Goal: Task Accomplishment & Management: Manage account settings

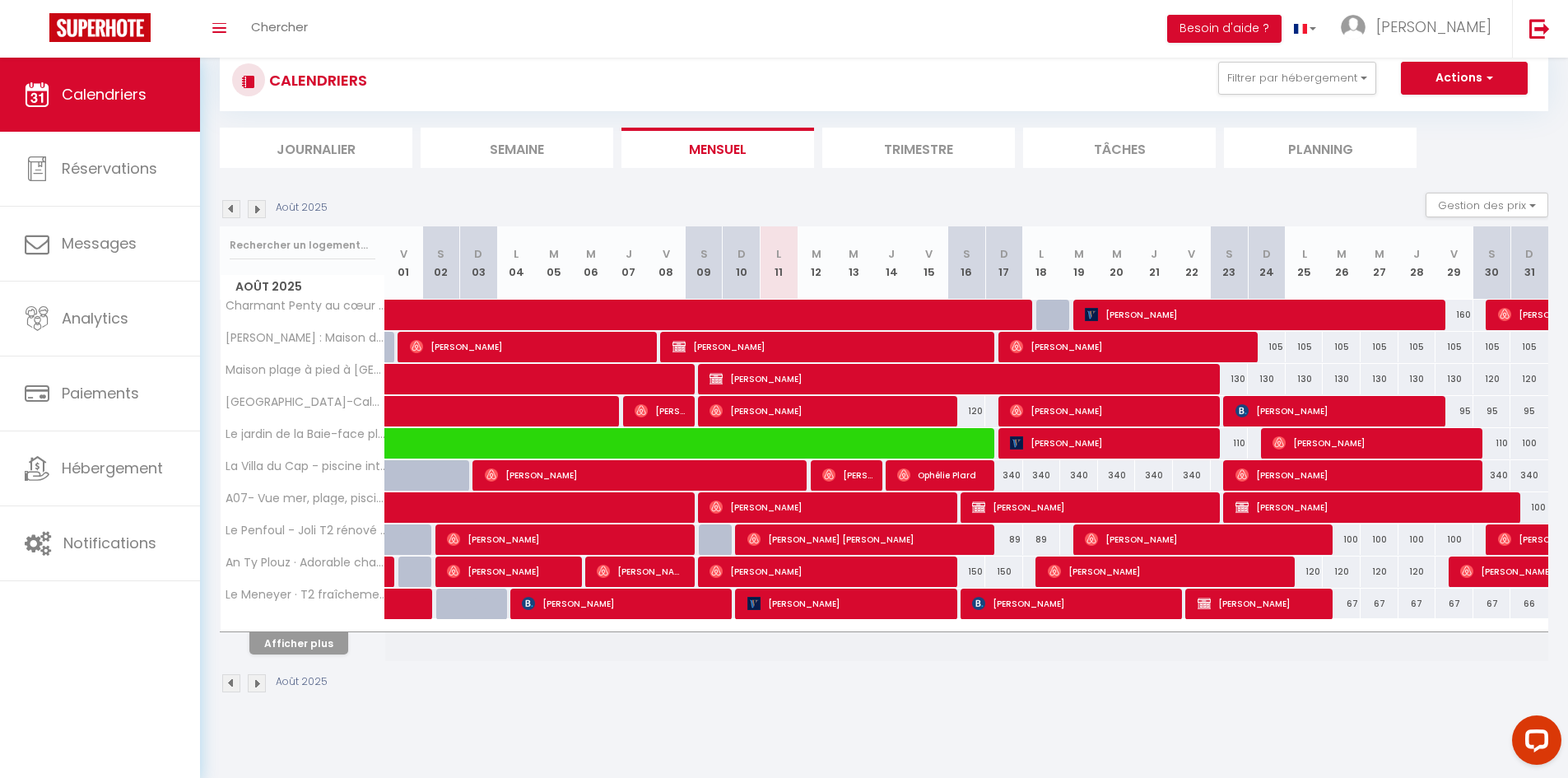
scroll to position [58, 0]
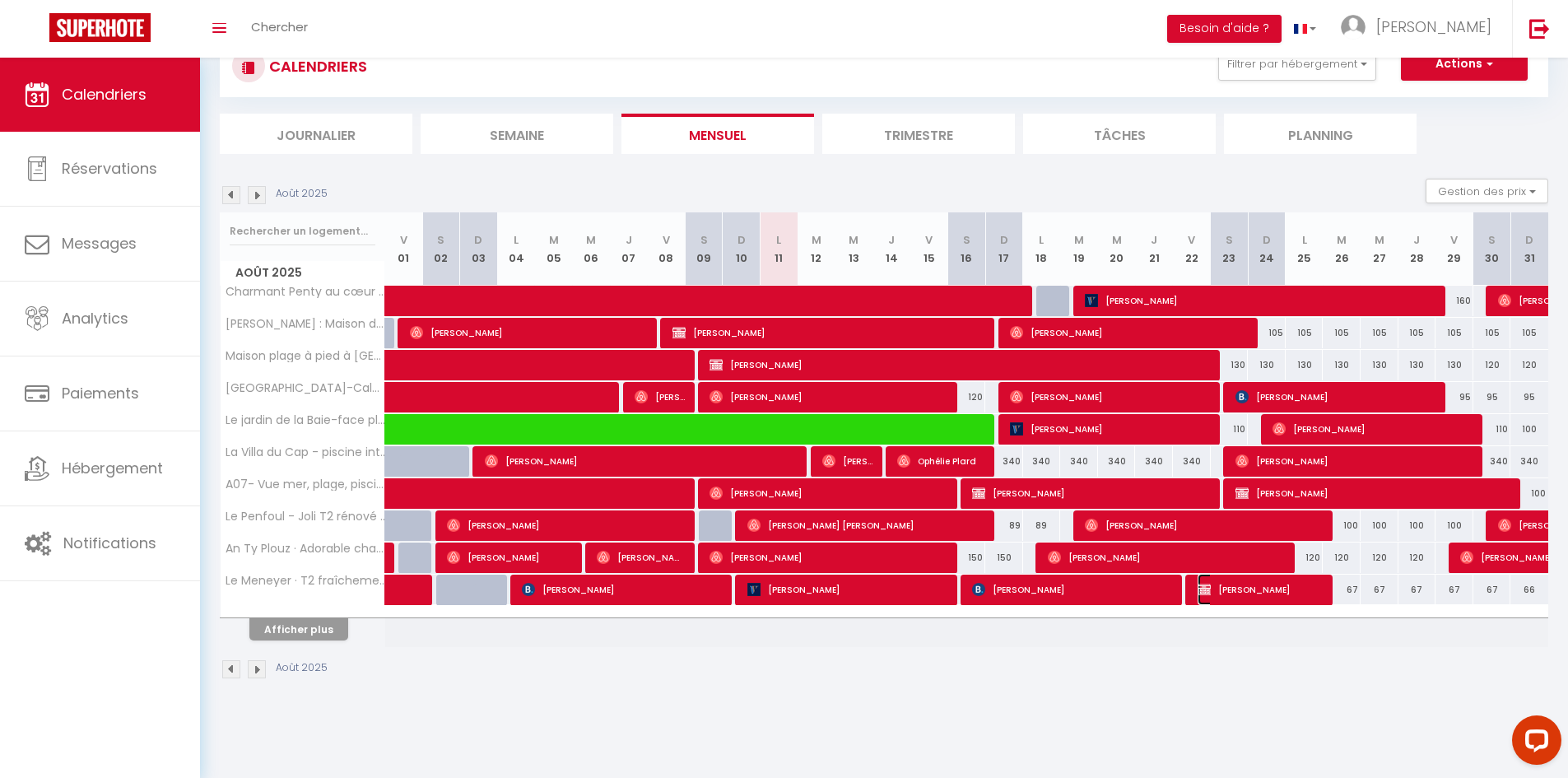
click at [1250, 592] on span "[PERSON_NAME]" at bounding box center [1261, 590] width 126 height 31
select select "OK"
select select "KO"
select select "0"
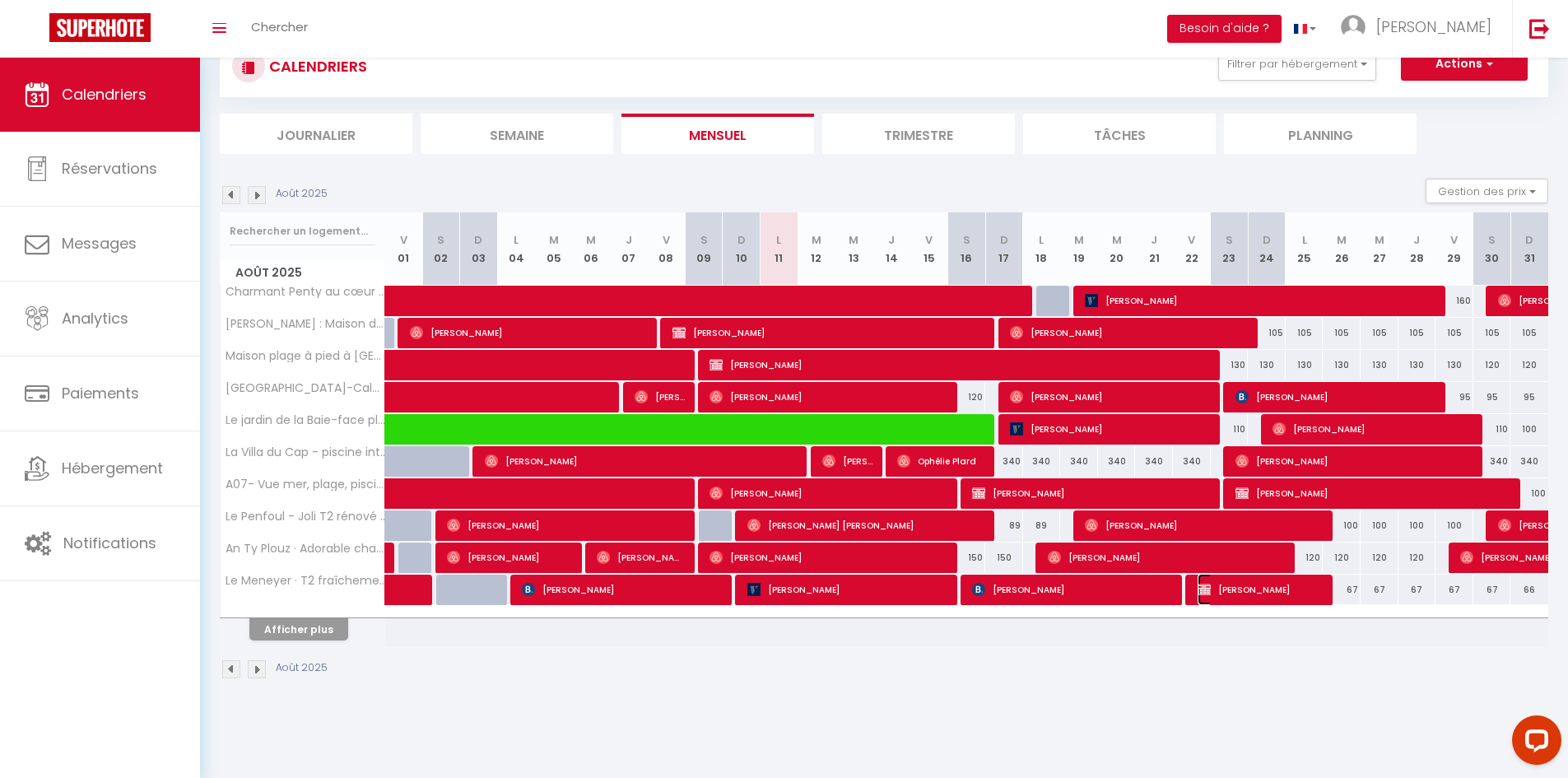
select select "1"
select select
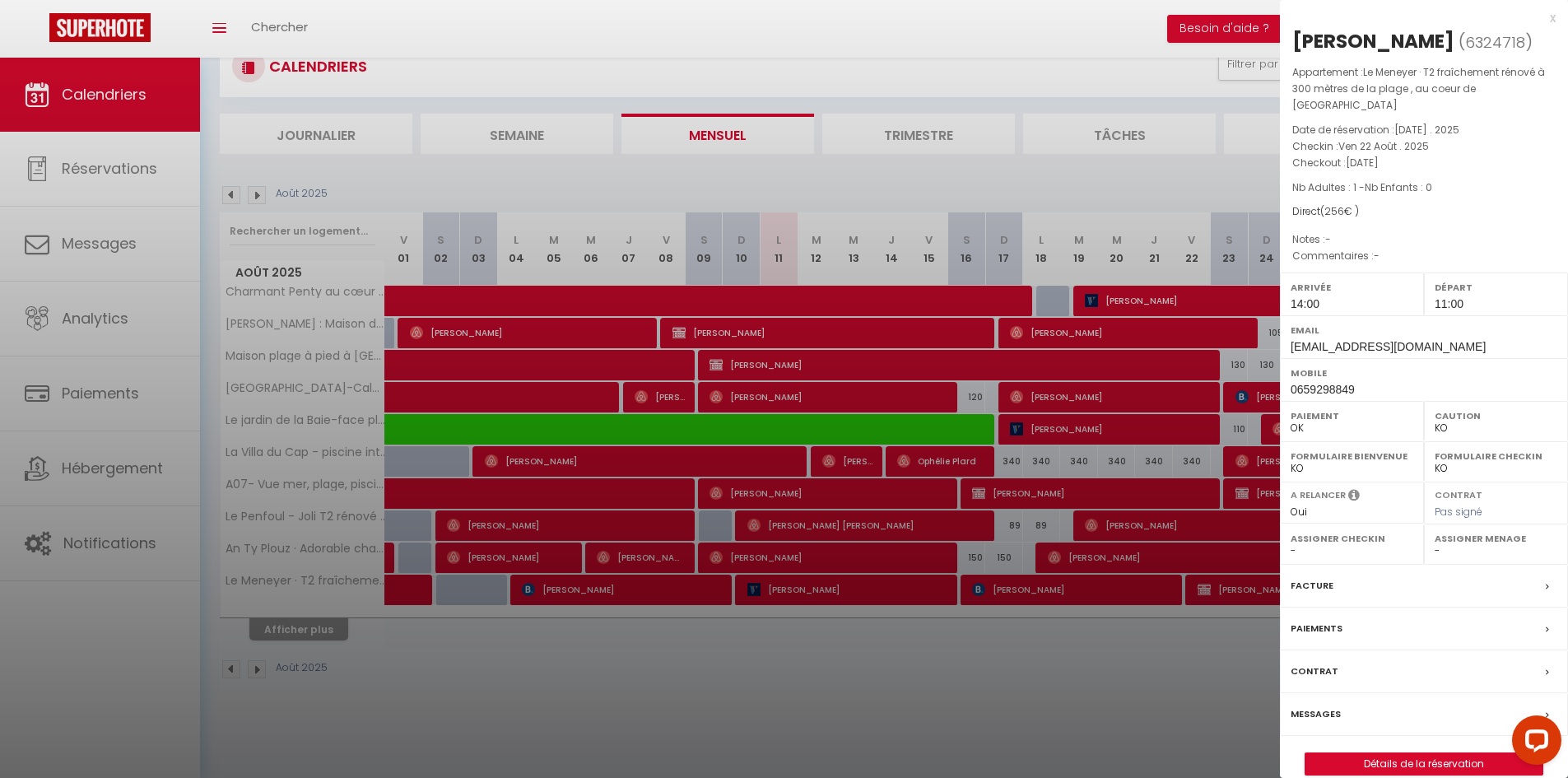
click at [1557, 23] on div "x [PERSON_NAME] ( 6324718 ) Appartement : Le Meneyer · T2 fraîchement rénové à …" at bounding box center [1424, 400] width 288 height 800
click at [1553, 19] on div "x" at bounding box center [1417, 18] width 276 height 19
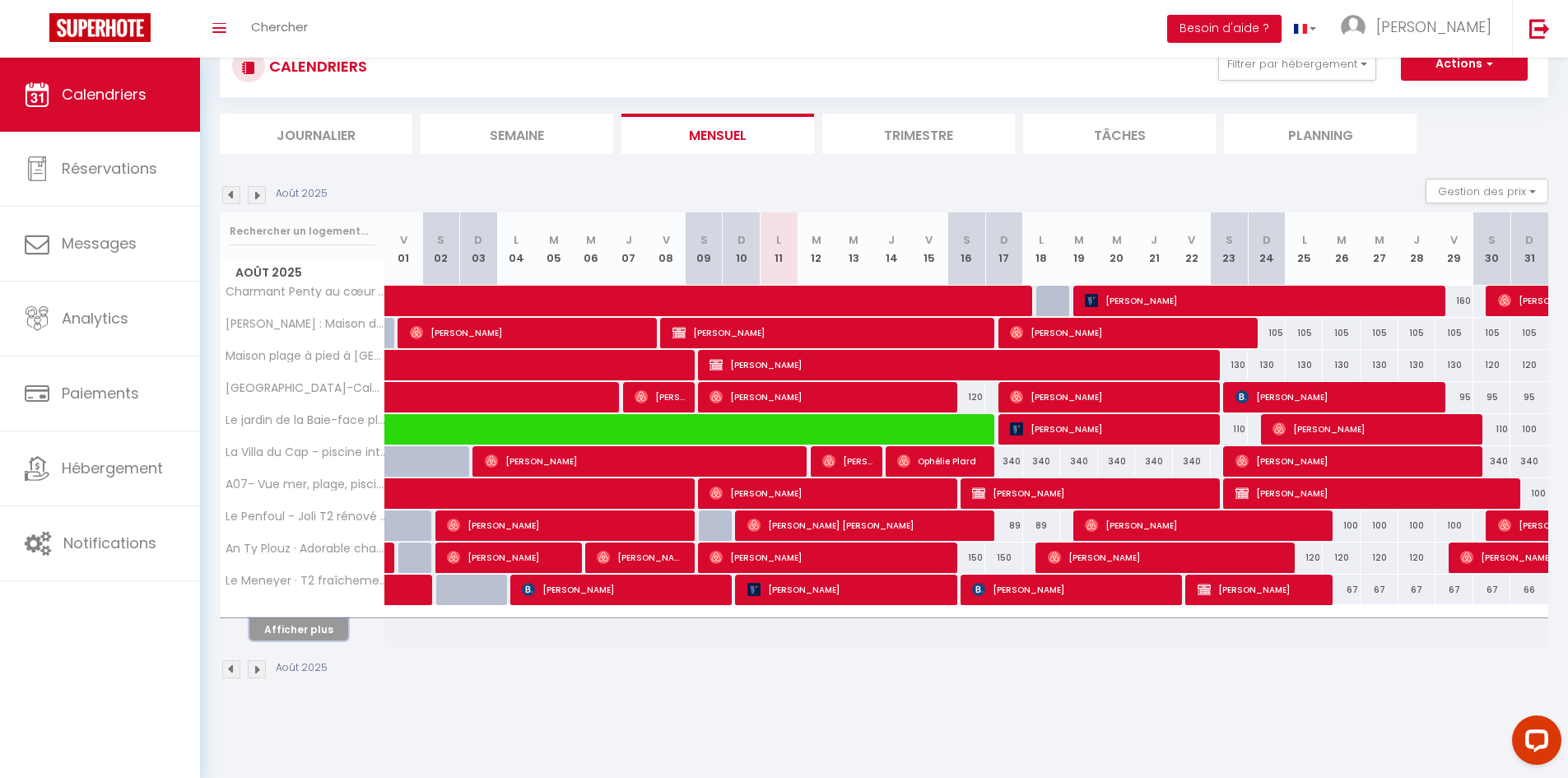
click at [309, 633] on button "Afficher plus" at bounding box center [299, 629] width 99 height 22
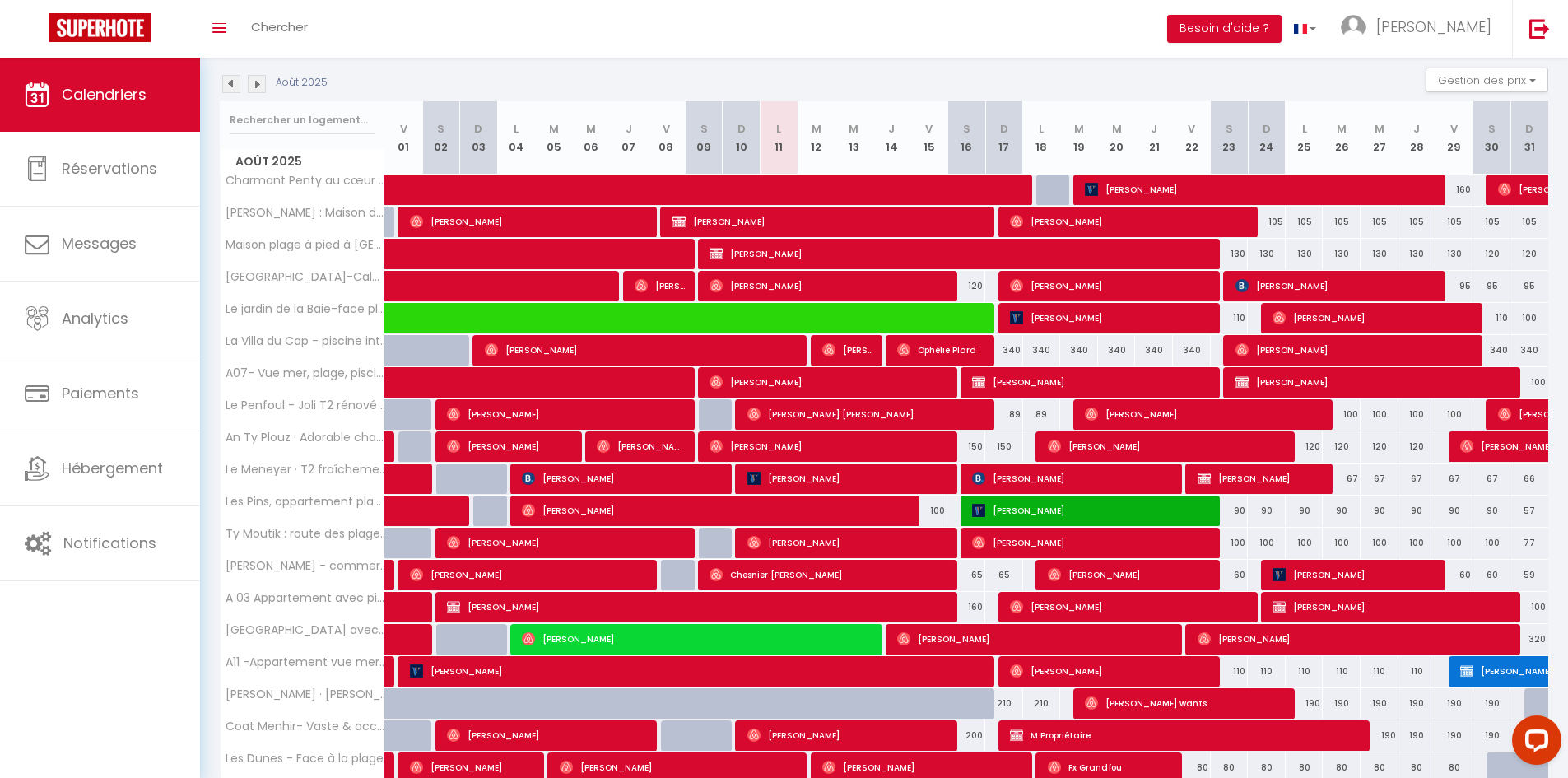
scroll to position [140, 0]
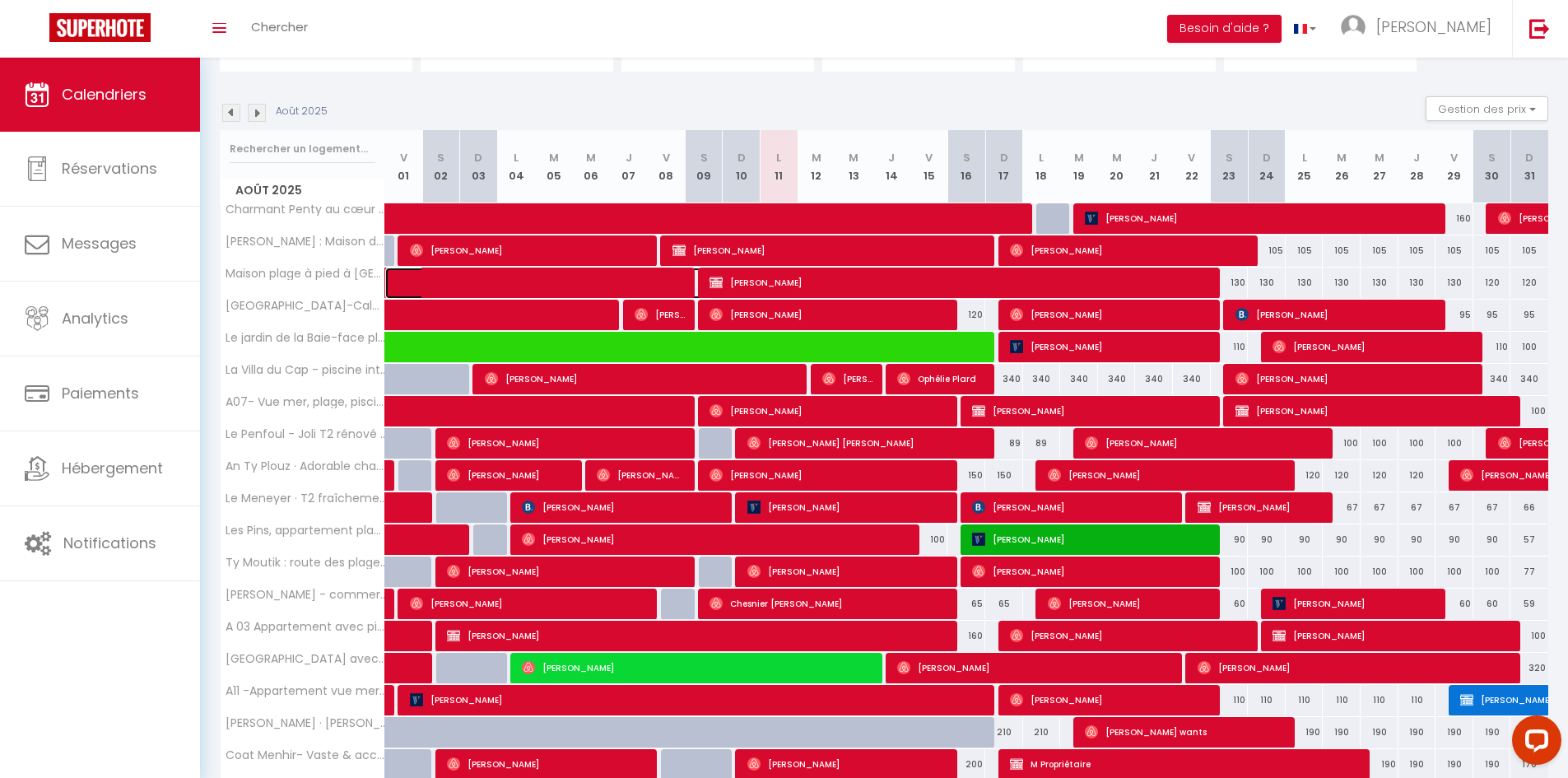
click at [532, 286] on span at bounding box center [561, 283] width 303 height 31
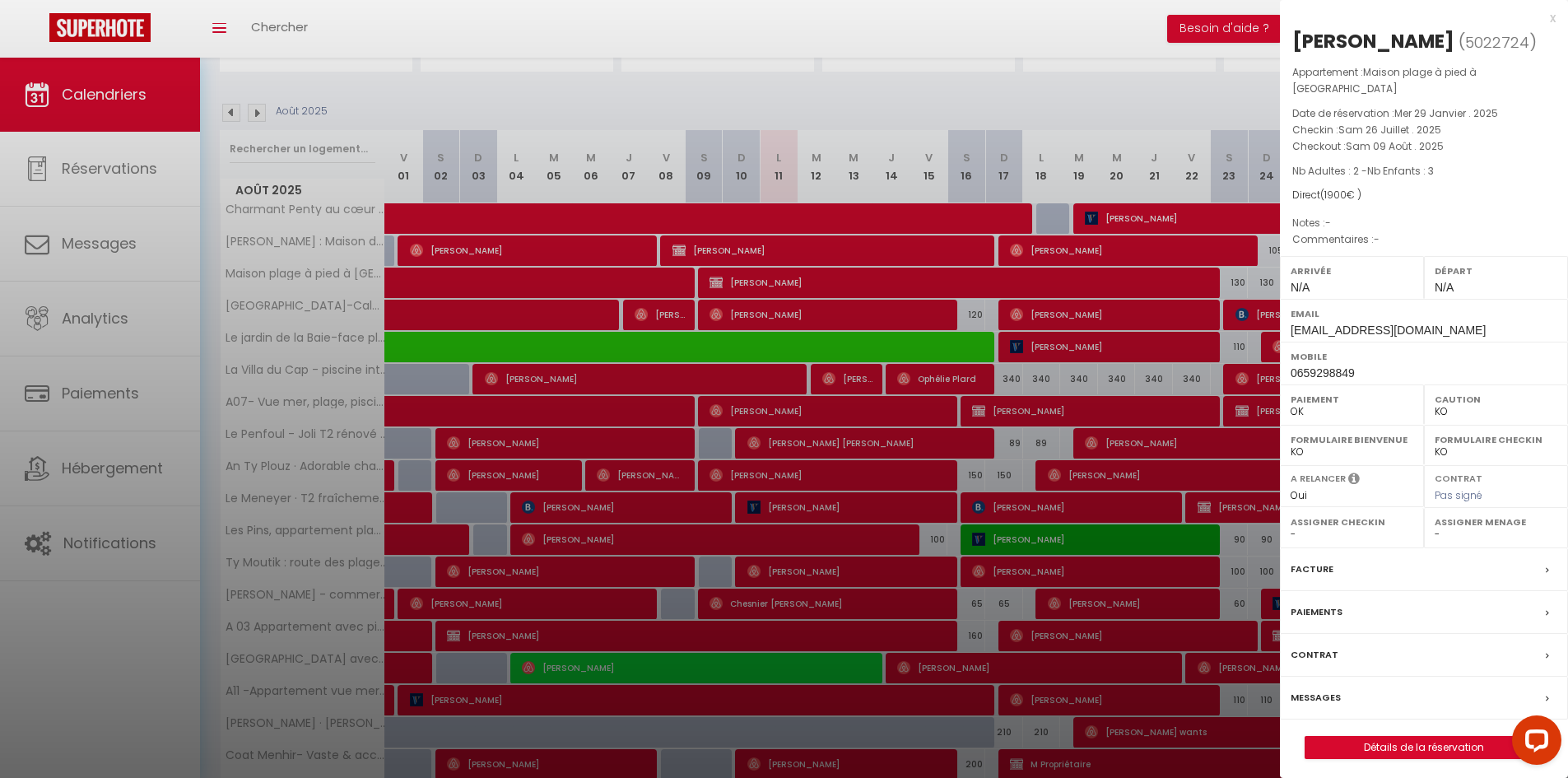
click at [1549, 21] on div "x" at bounding box center [1417, 18] width 276 height 19
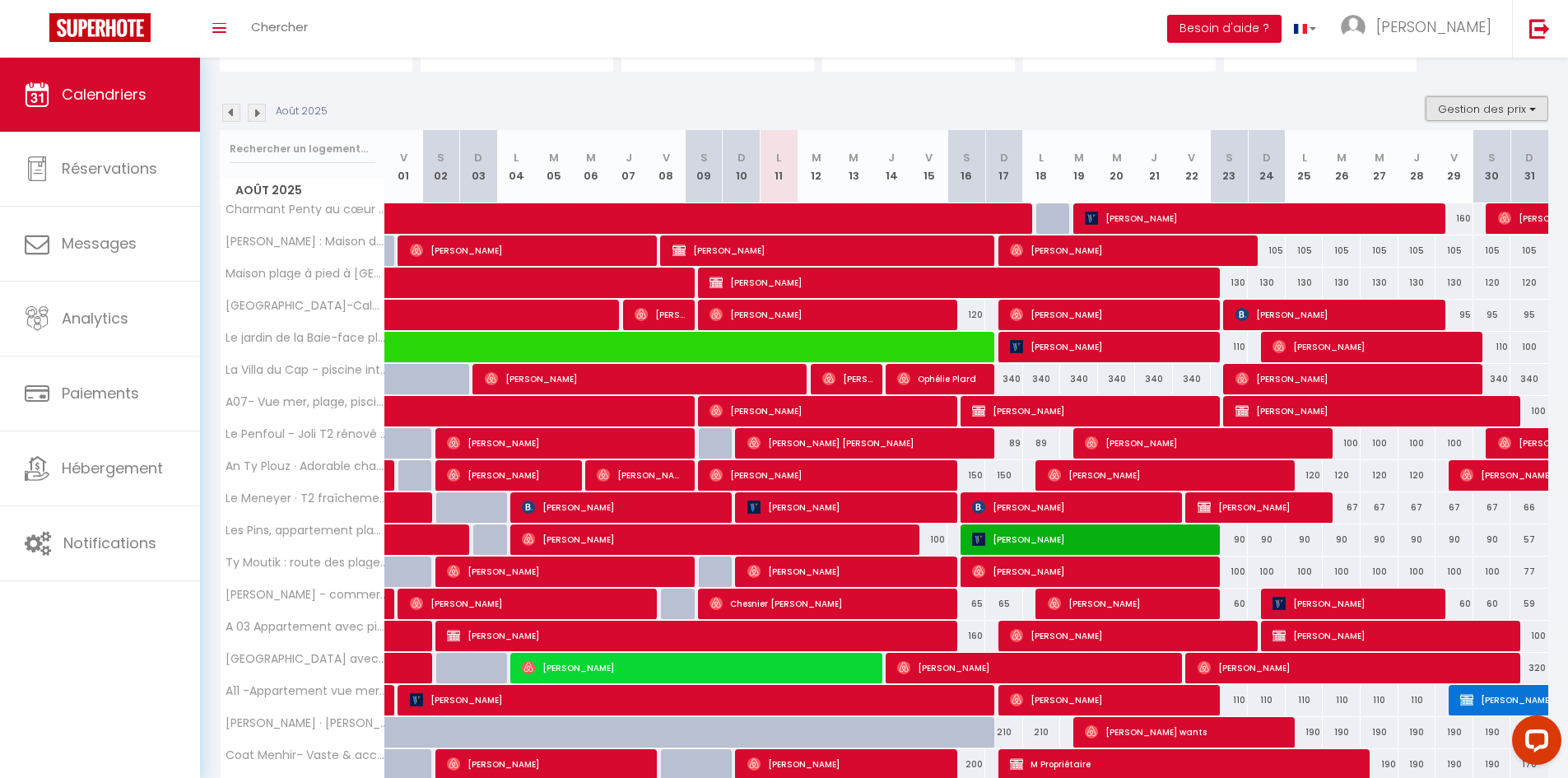
click at [1507, 107] on button "Gestion des prix" at bounding box center [1487, 109] width 123 height 25
click at [1396, 159] on ul "Nb Nuits minimum Règles Disponibilité" at bounding box center [1461, 190] width 173 height 87
click at [1495, 101] on button "Gestion des prix" at bounding box center [1487, 109] width 123 height 25
click at [1415, 159] on input "Nb Nuits minimum" at bounding box center [1473, 159] width 148 height 16
checkbox input "true"
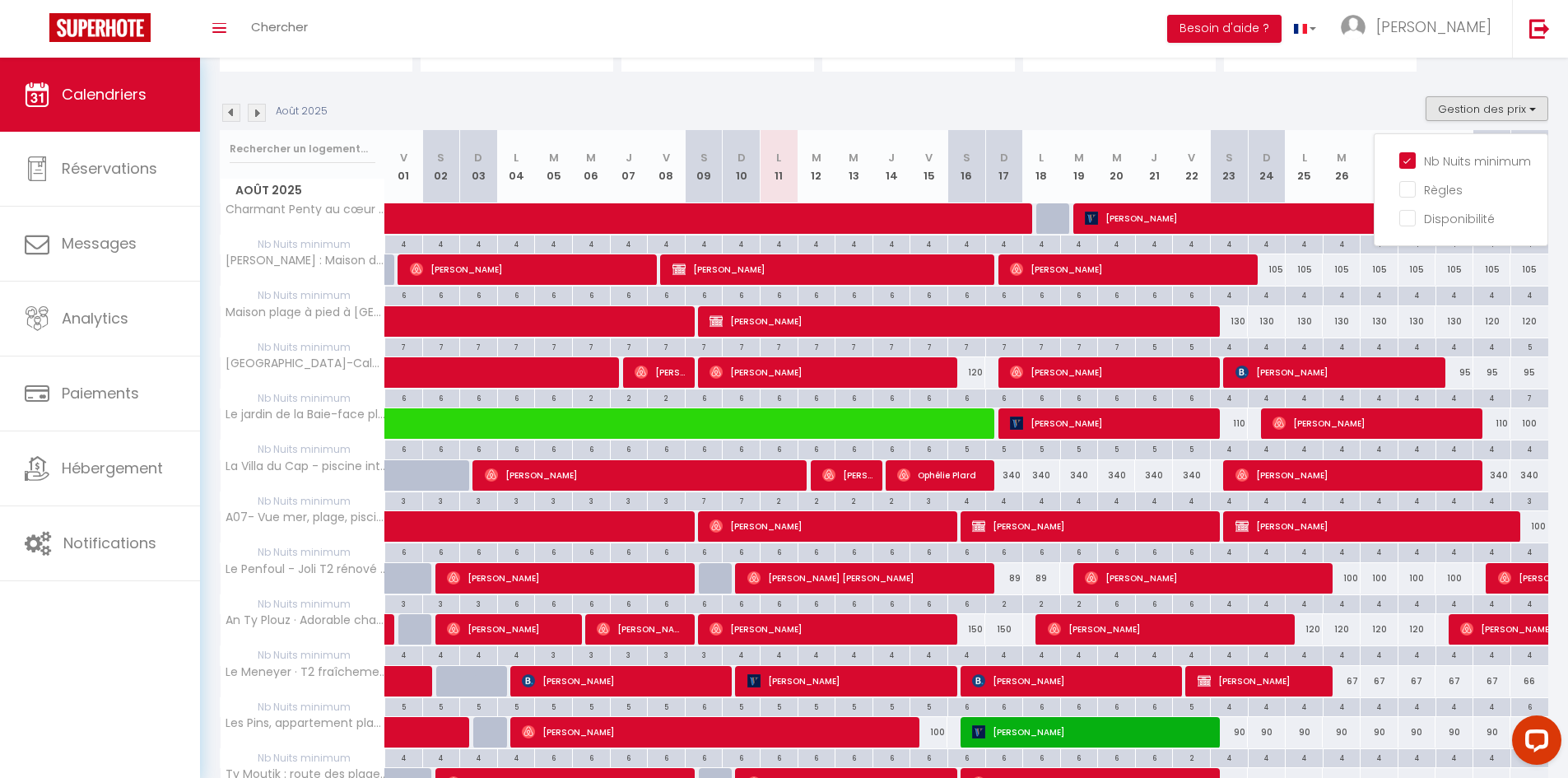
click at [1173, 342] on div "5" at bounding box center [1191, 348] width 38 height 19
type input "5"
type input "Ven 22 Août 2025"
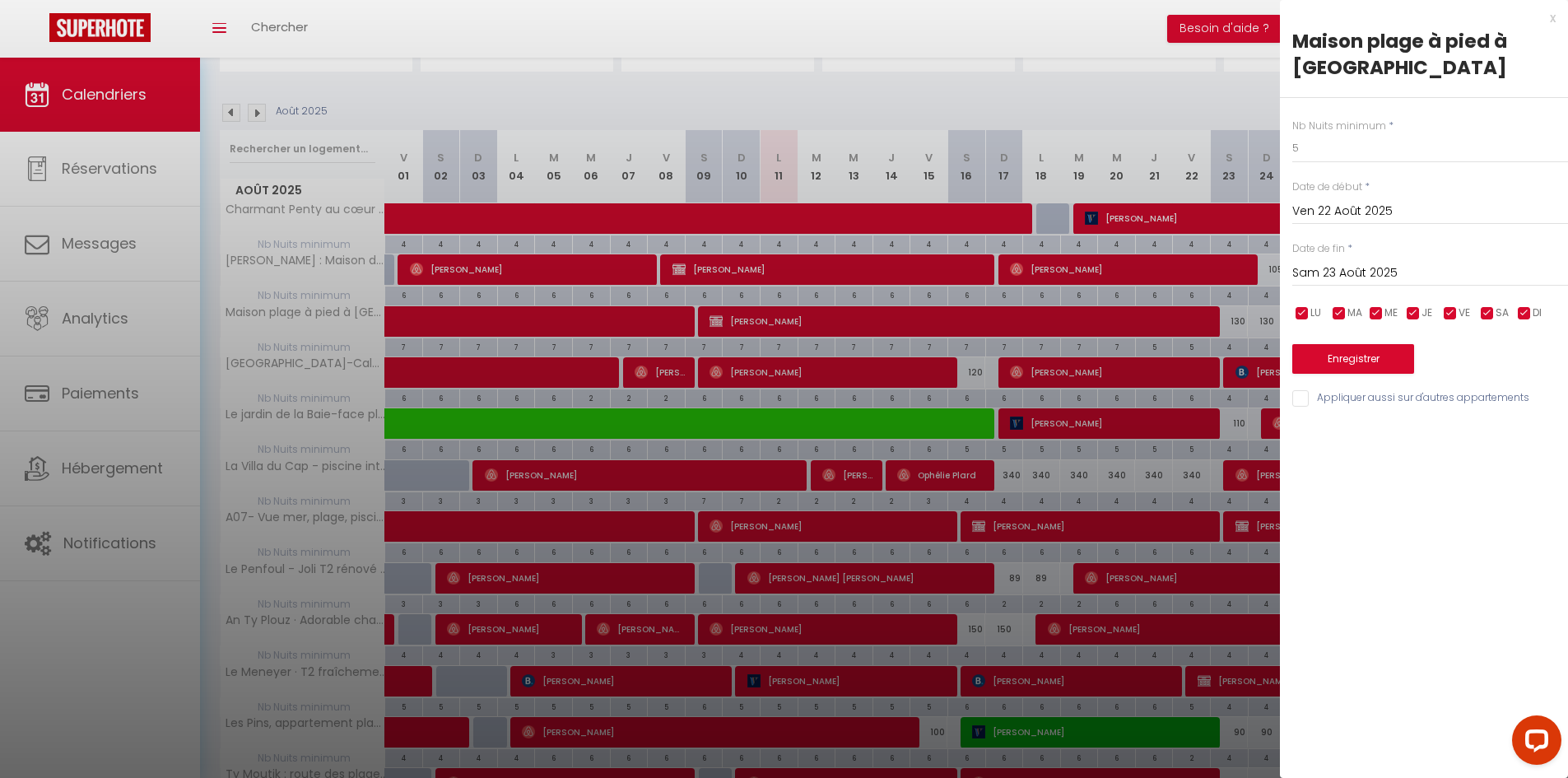
click at [1403, 275] on input "Sam 23 Août 2025" at bounding box center [1430, 274] width 276 height 21
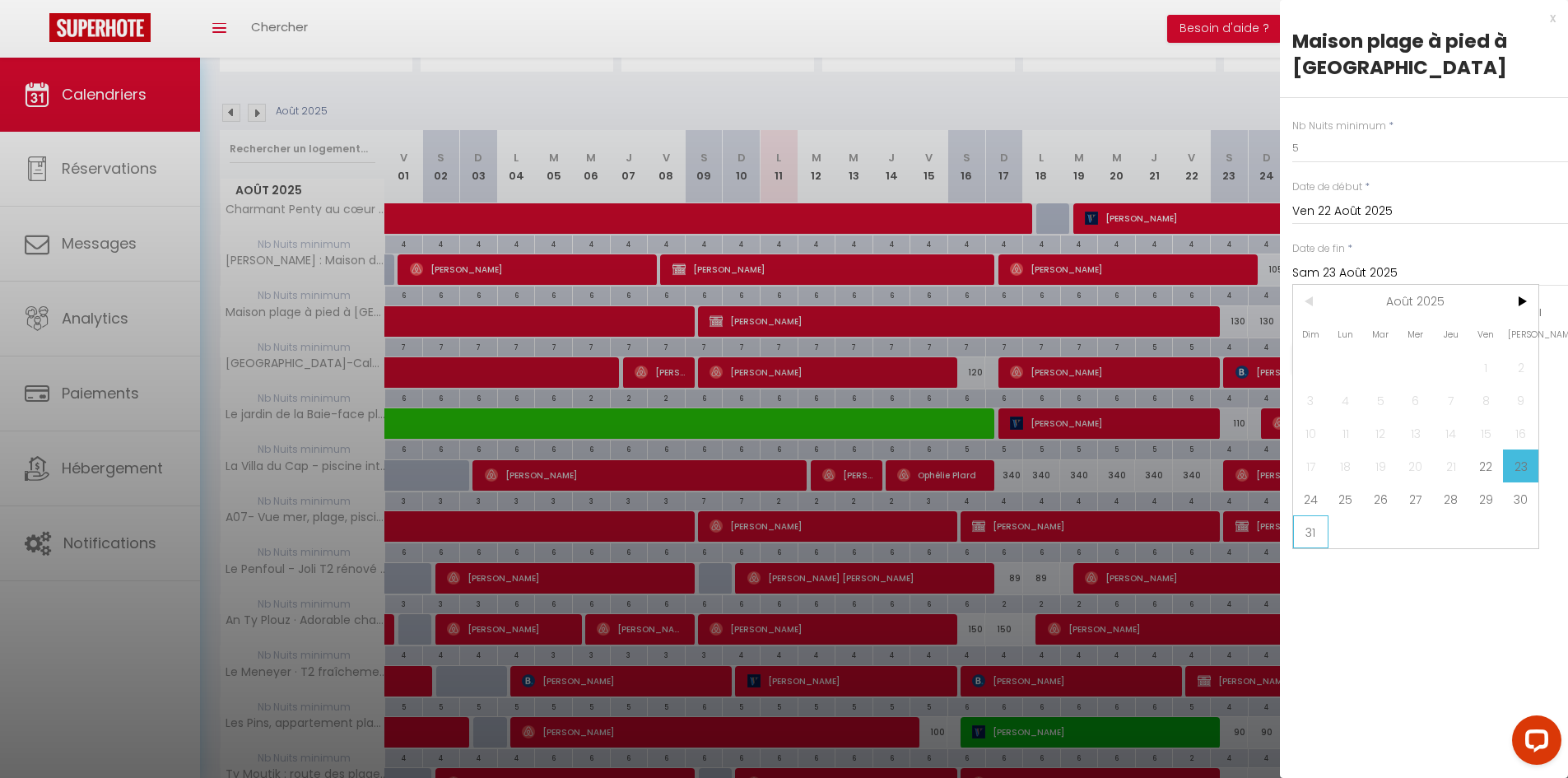
click at [1315, 532] on span "31" at bounding box center [1311, 532] width 36 height 33
type input "Dim 31 Août 2025"
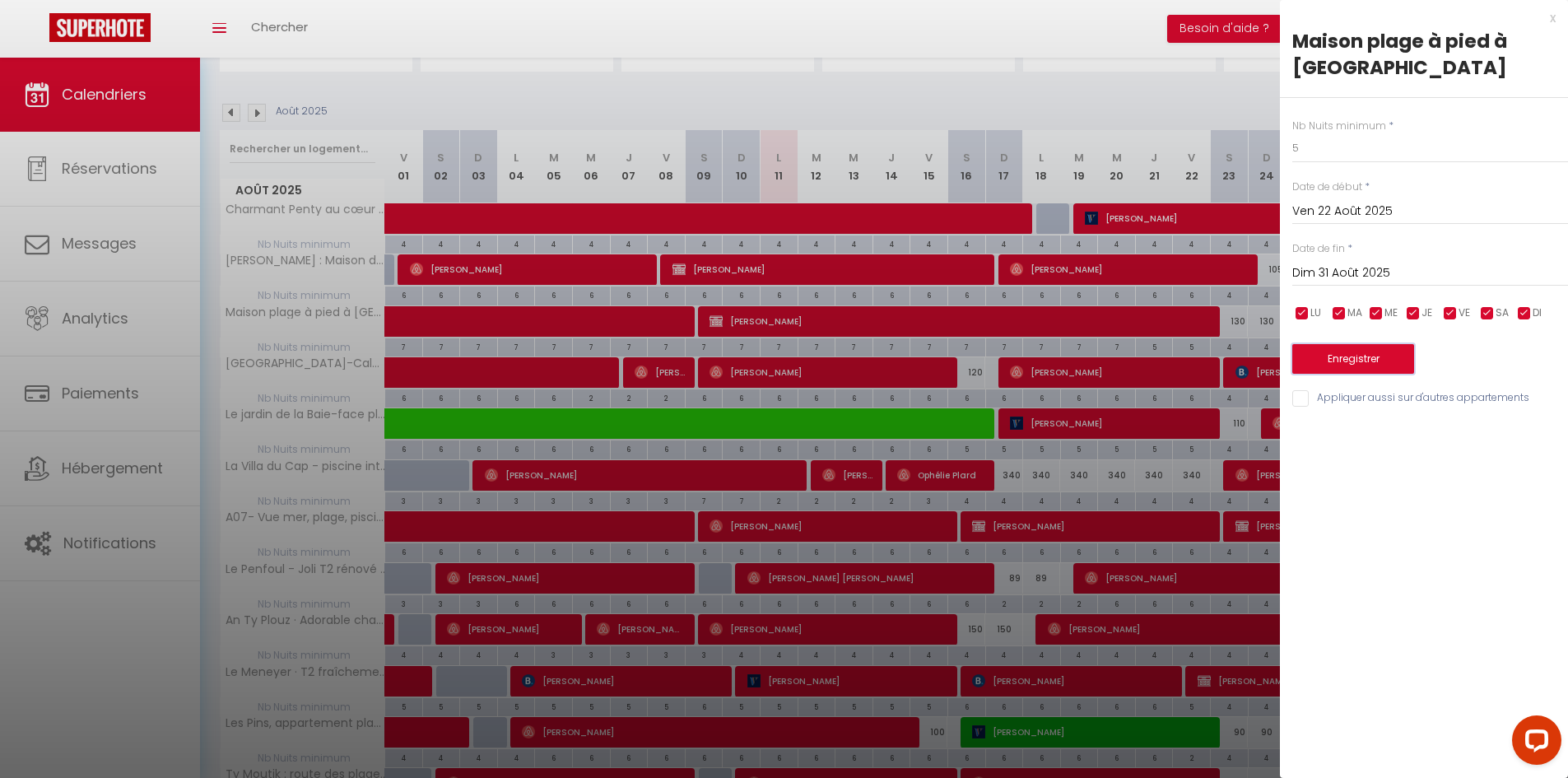
click at [1371, 358] on button "Enregistrer" at bounding box center [1353, 359] width 122 height 30
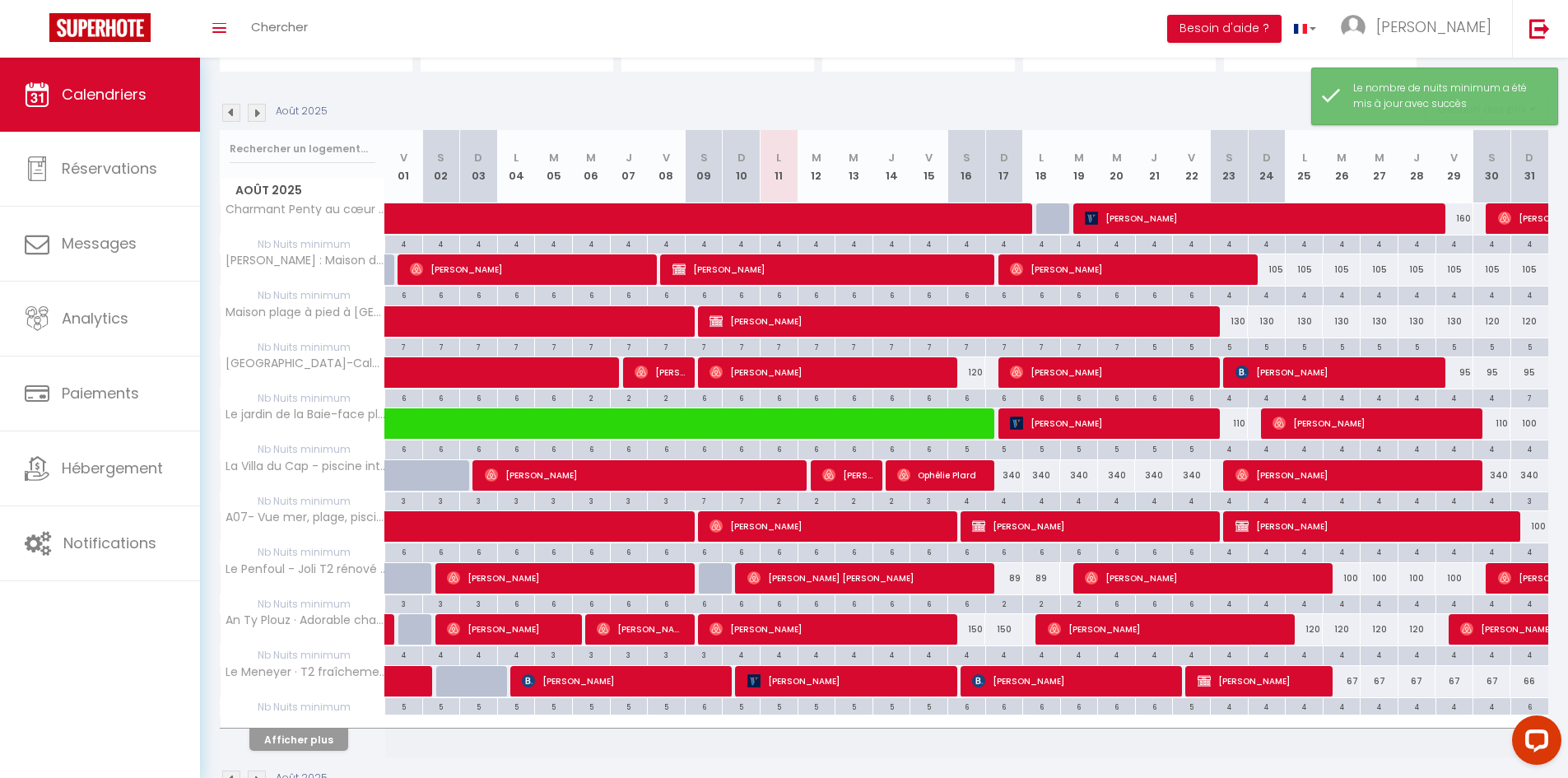
click at [1225, 321] on div "130" at bounding box center [1230, 322] width 38 height 31
type input "130"
type input "Sam 23 Août 2025"
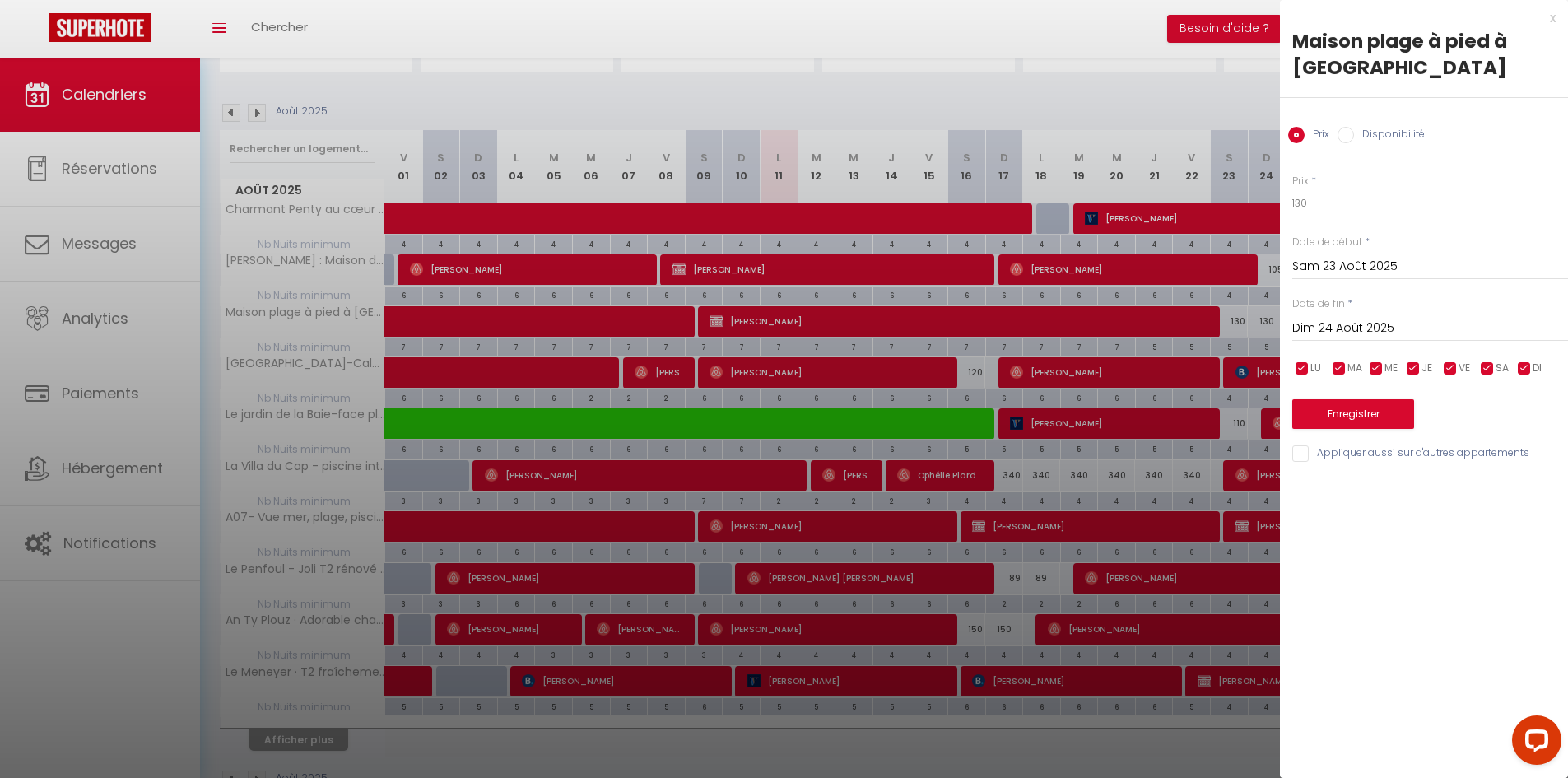
click at [1347, 320] on input "Dim 24 Août 2025" at bounding box center [1430, 329] width 276 height 21
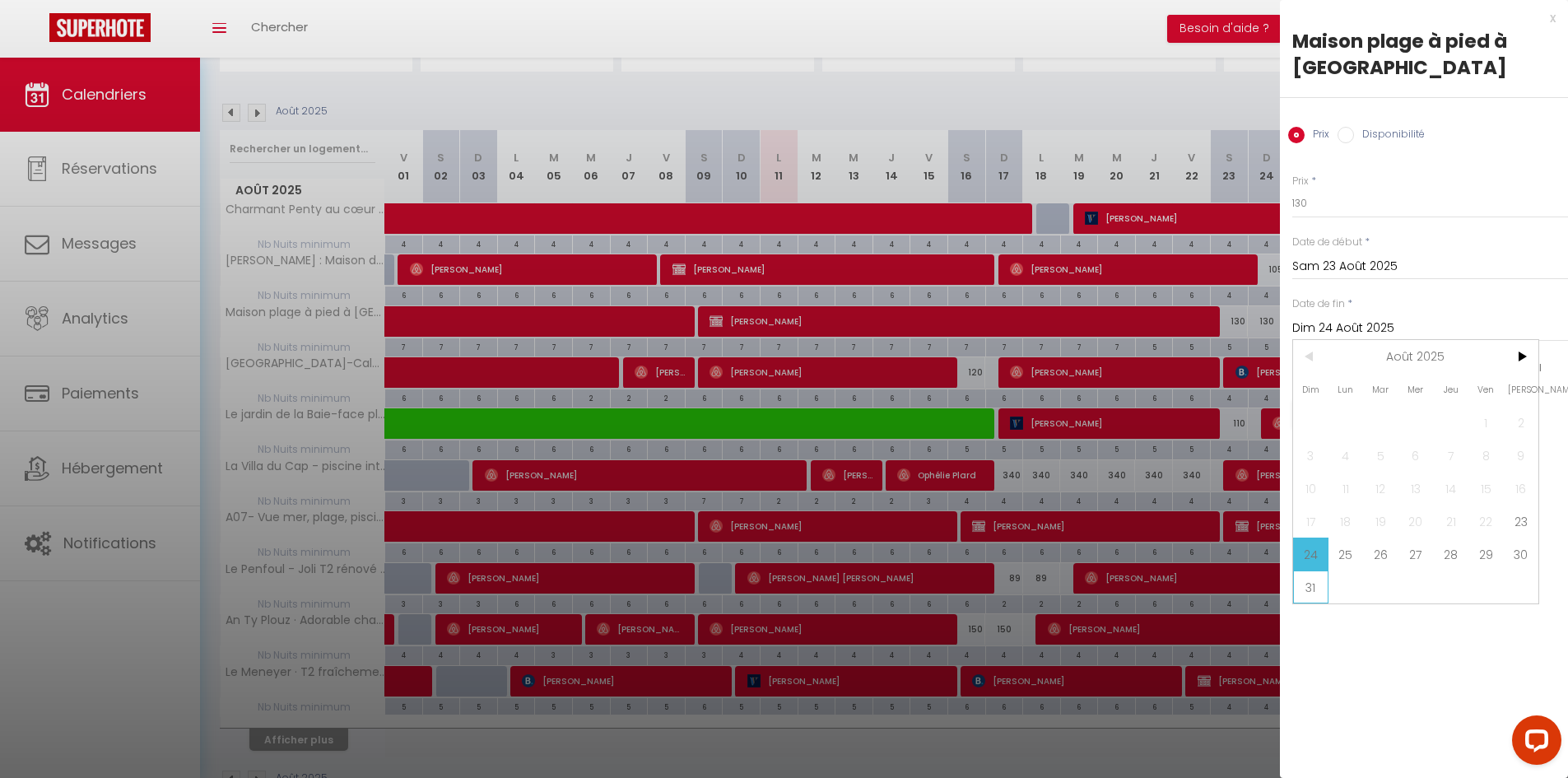
click at [1312, 592] on span "31" at bounding box center [1311, 587] width 36 height 33
type input "Dim 31 Août 2025"
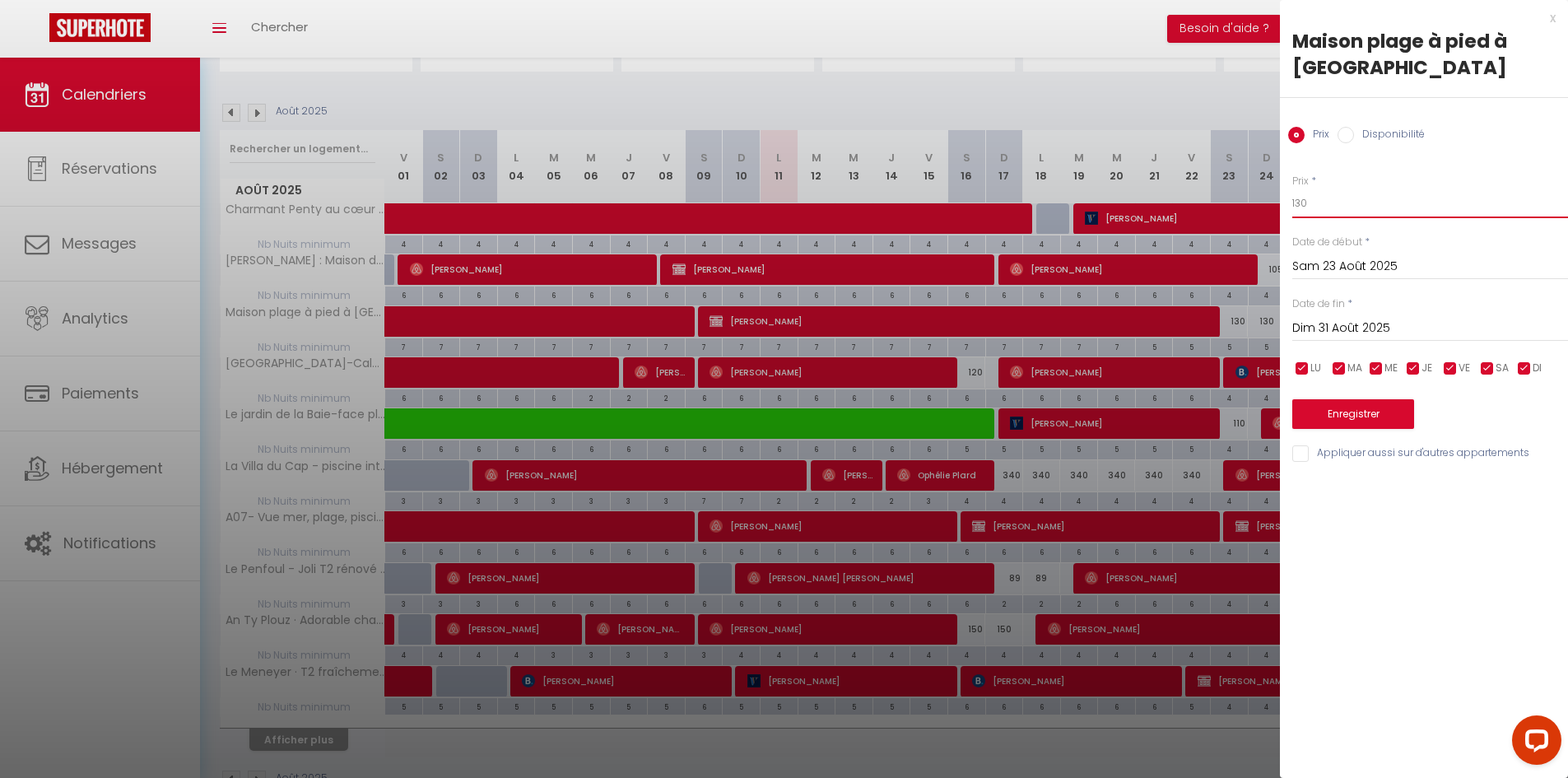
drag, startPoint x: 1319, startPoint y: 208, endPoint x: 1212, endPoint y: 157, distance: 118.5
click at [1235, 205] on body "Questions et aide sur la MIGRATION - [GEOGRAPHIC_DATA] ouverte de 13 à 14h puis…" at bounding box center [784, 371] width 1568 height 908
type input "120"
click at [1367, 410] on button "Enregistrer" at bounding box center [1353, 414] width 122 height 30
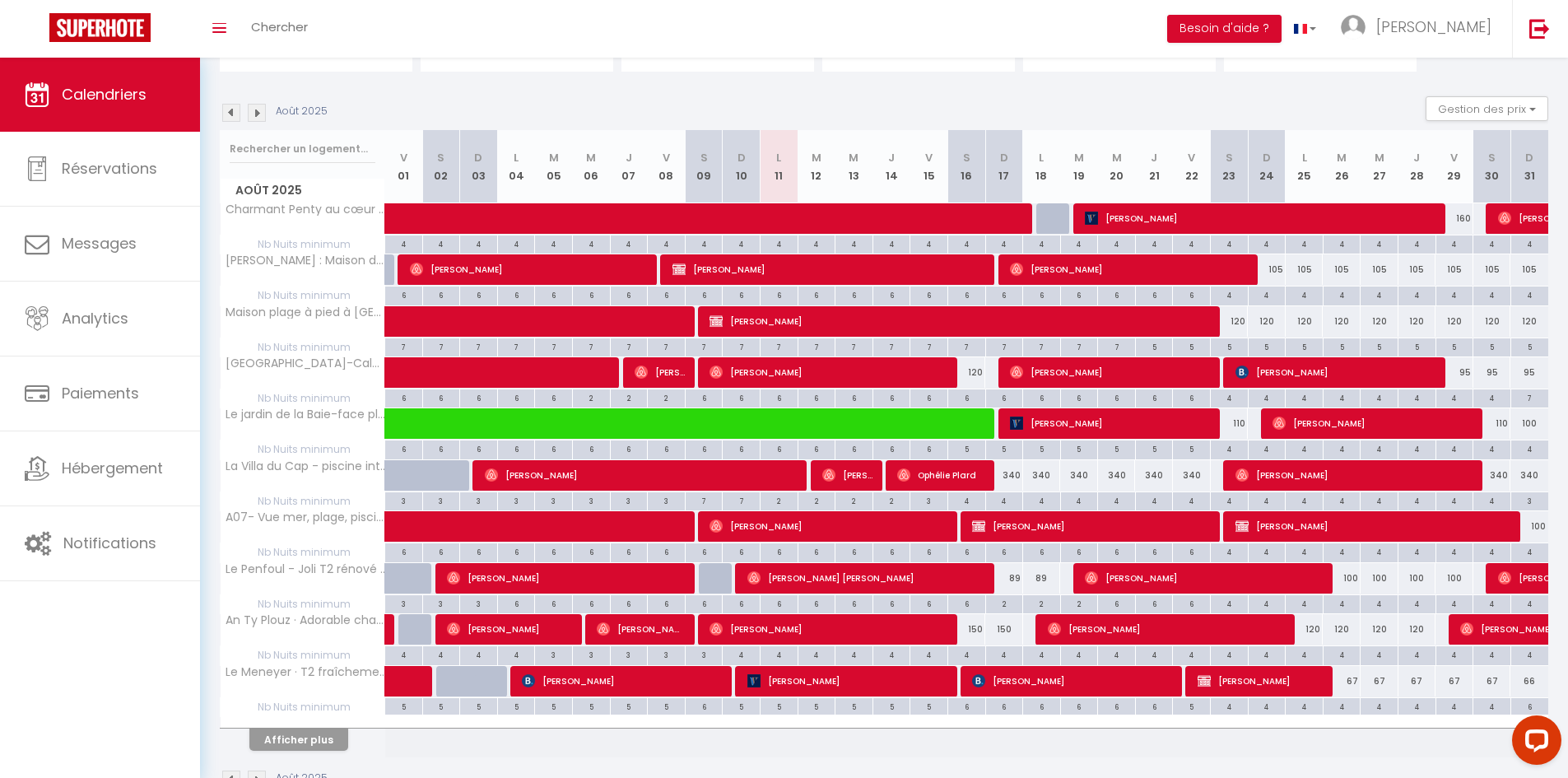
scroll to position [0, 0]
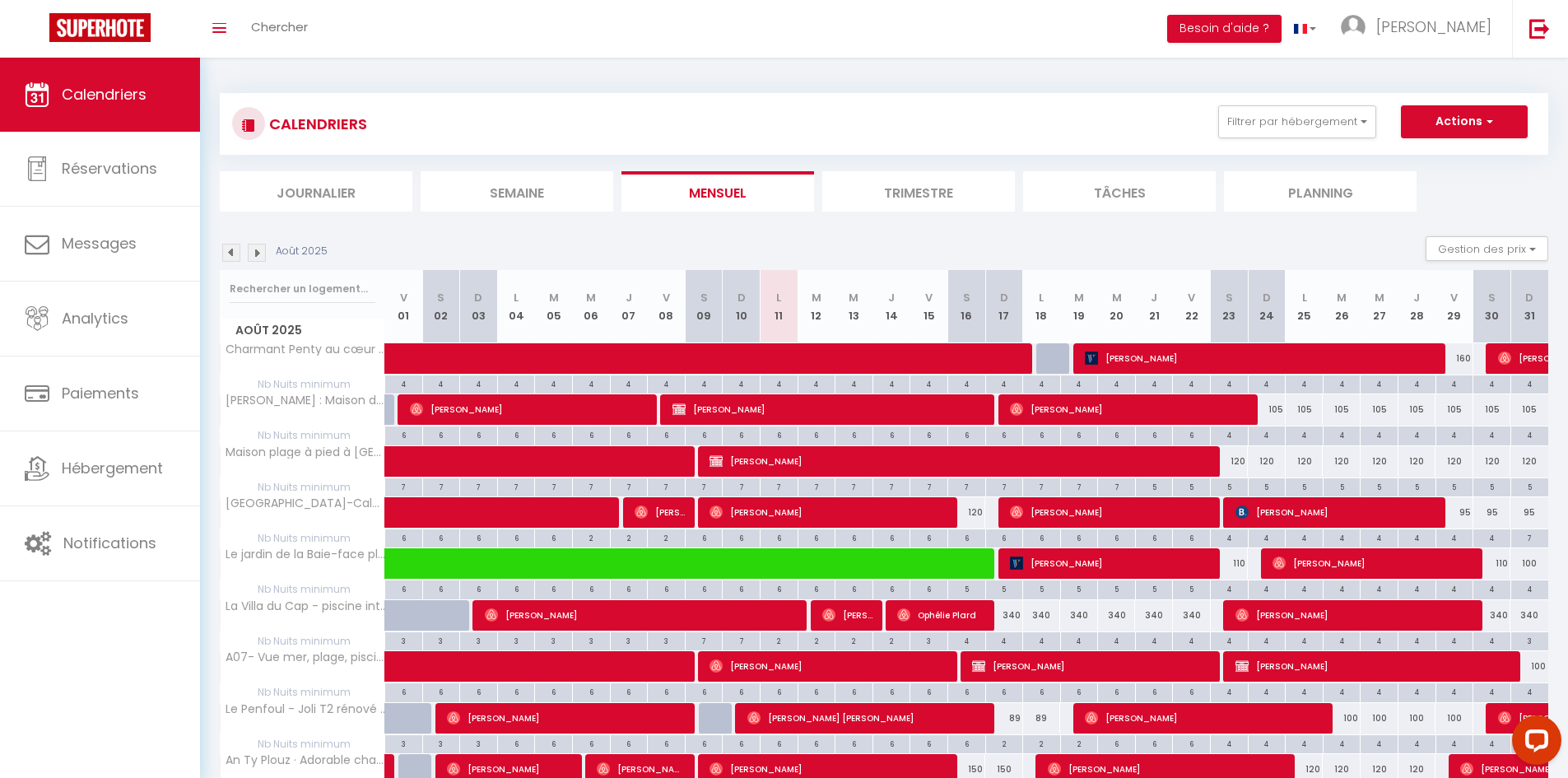
click at [1524, 386] on div "4" at bounding box center [1530, 383] width 37 height 15
type input "4"
type input "Dim 31 Août 2025"
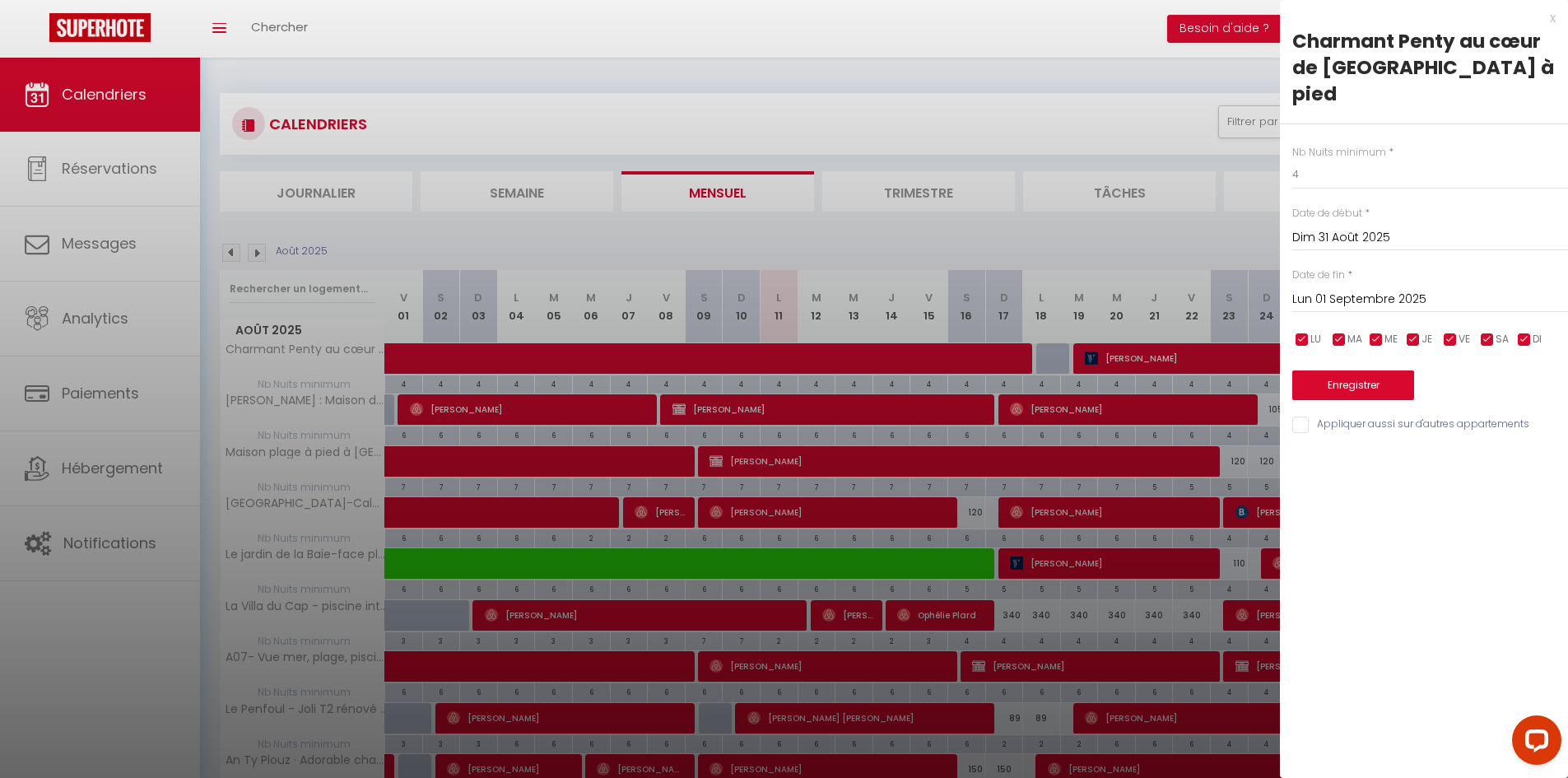
click at [1358, 289] on input "Lun 01 Septembre 2025" at bounding box center [1430, 300] width 276 height 21
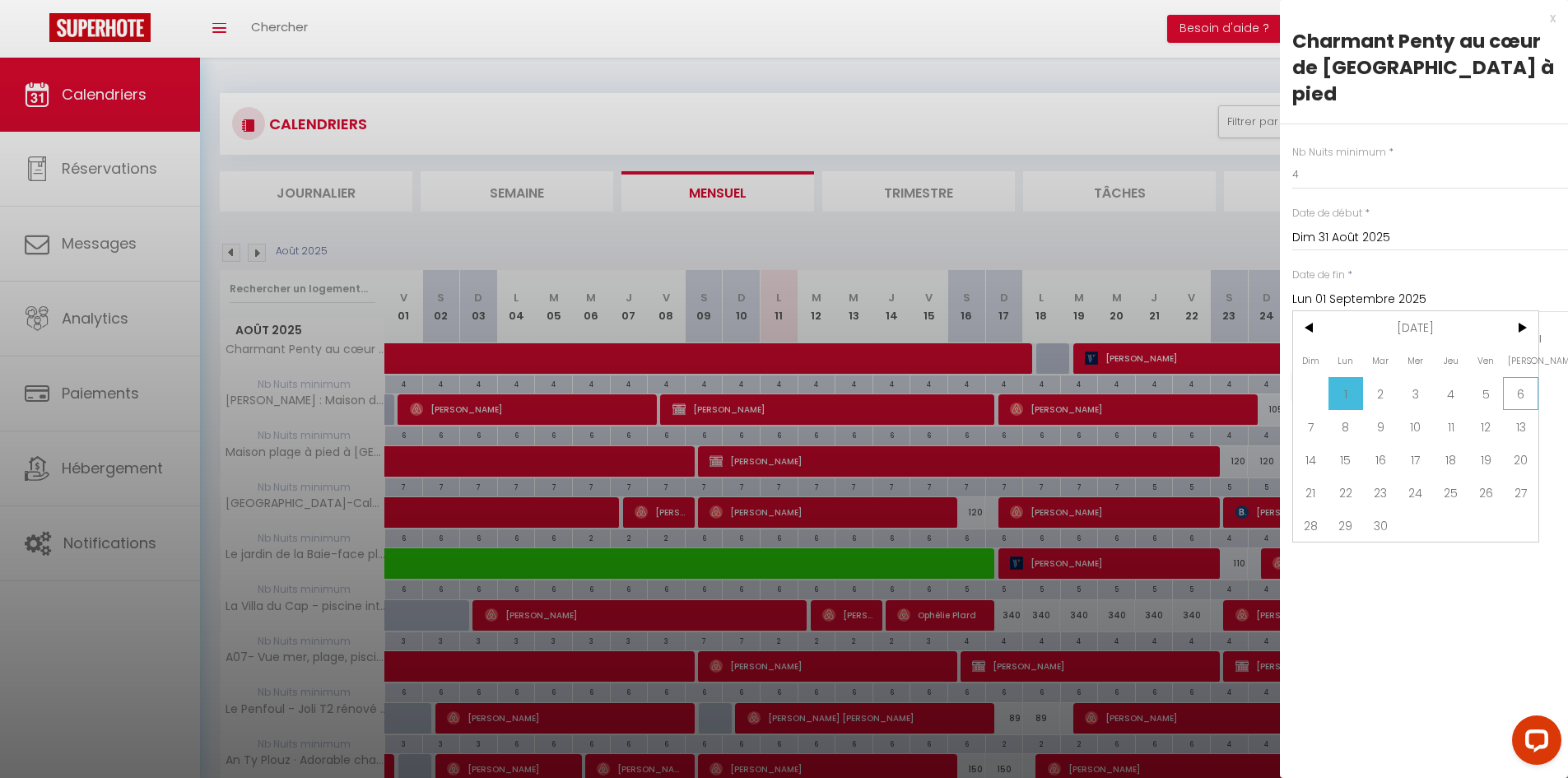
click at [1515, 377] on span "6" at bounding box center [1521, 393] width 36 height 33
type input "Sam 06 Septembre 2025"
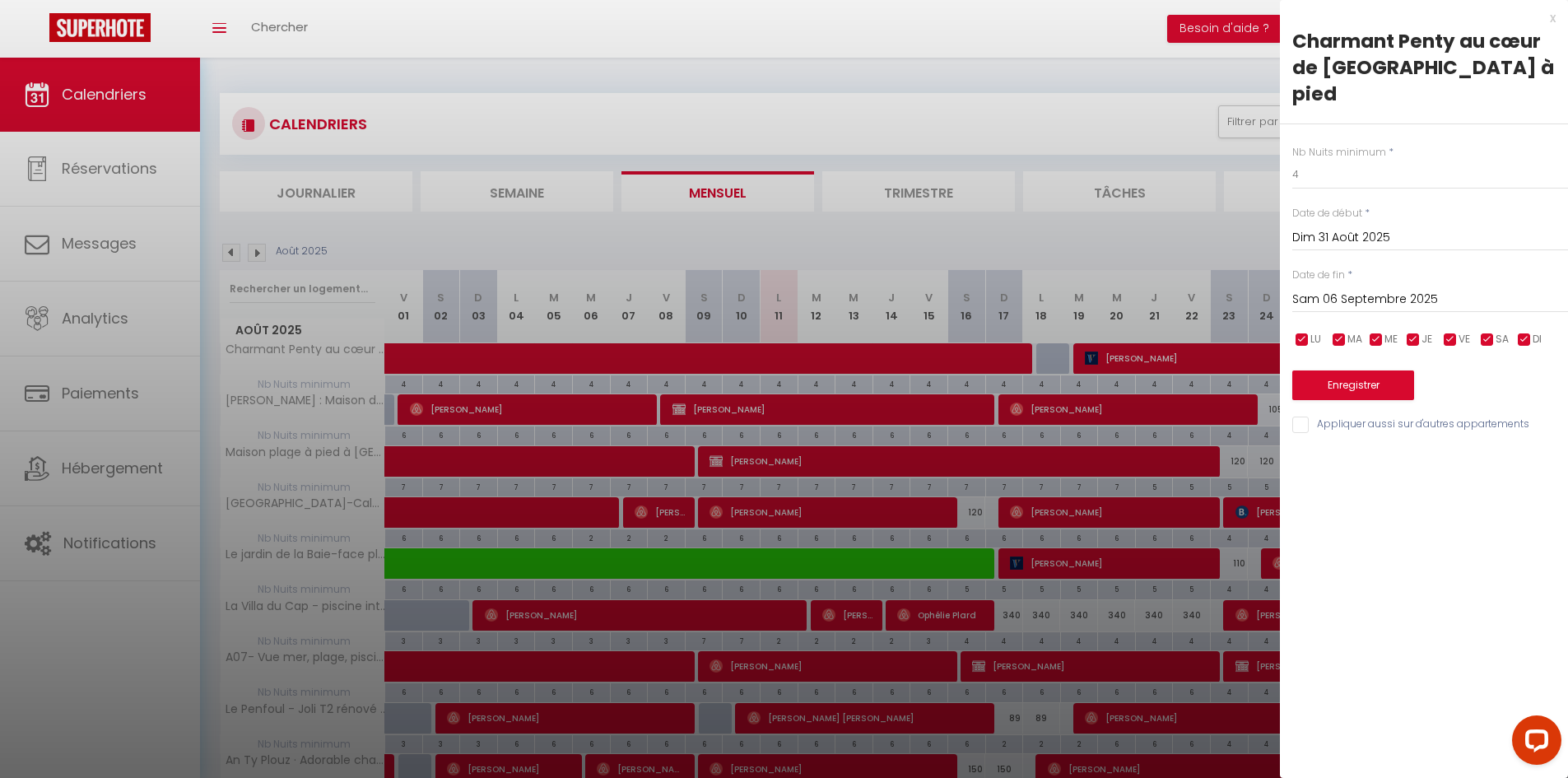
click at [1305, 417] on input "Appliquer aussi sur d'autres appartements" at bounding box center [1430, 424] width 276 height 16
checkbox input "true"
click at [1391, 370] on button "Enregistrer" at bounding box center [1353, 385] width 122 height 30
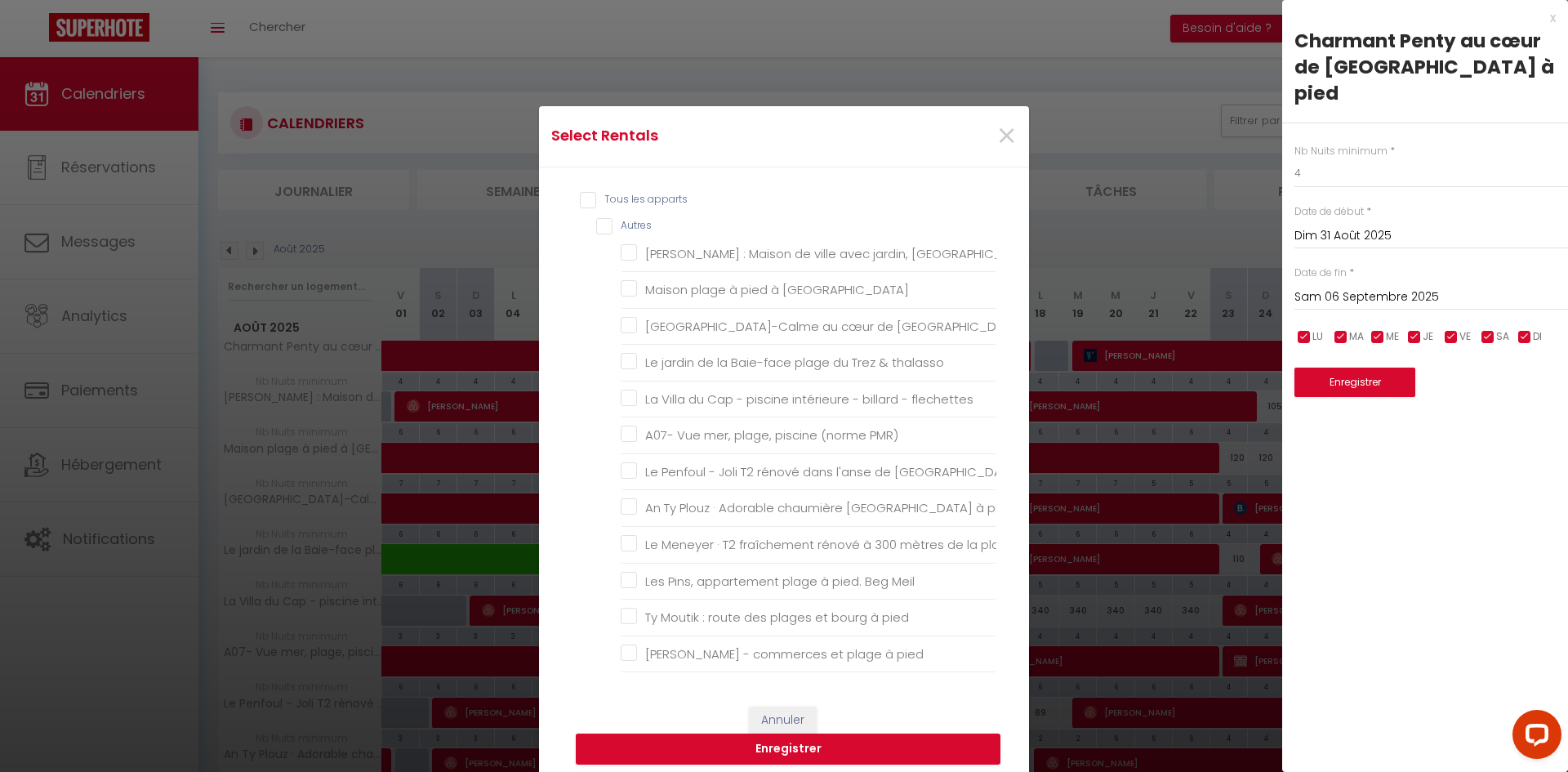
click at [583, 196] on input "Tous les apparts" at bounding box center [788, 199] width 416 height 16
checkbox input "true"
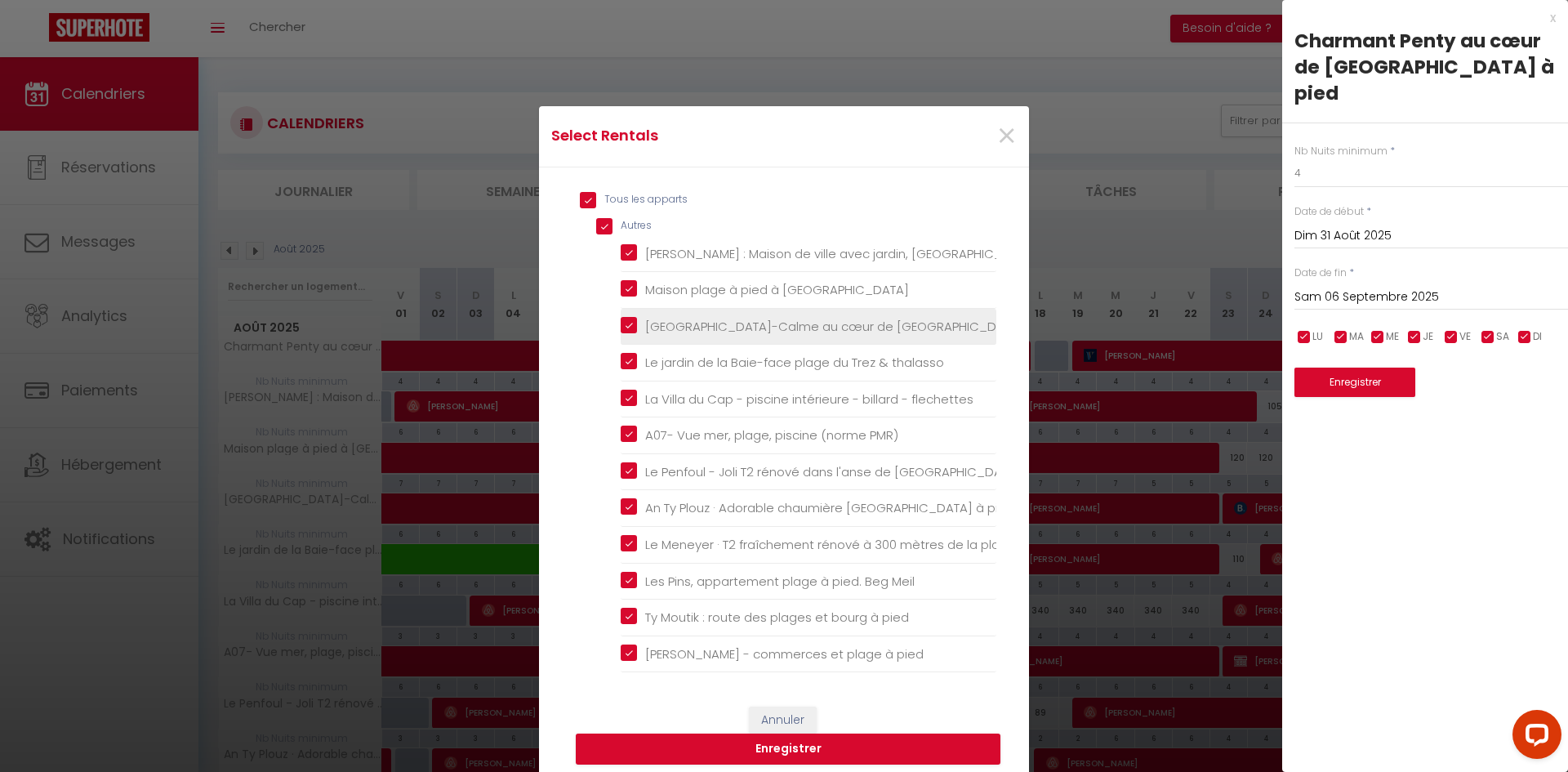
checkbox input "true"
checkbox bourg "true"
checkbox Coz "true"
checkbox pied "true"
checkbox thalasso "true"
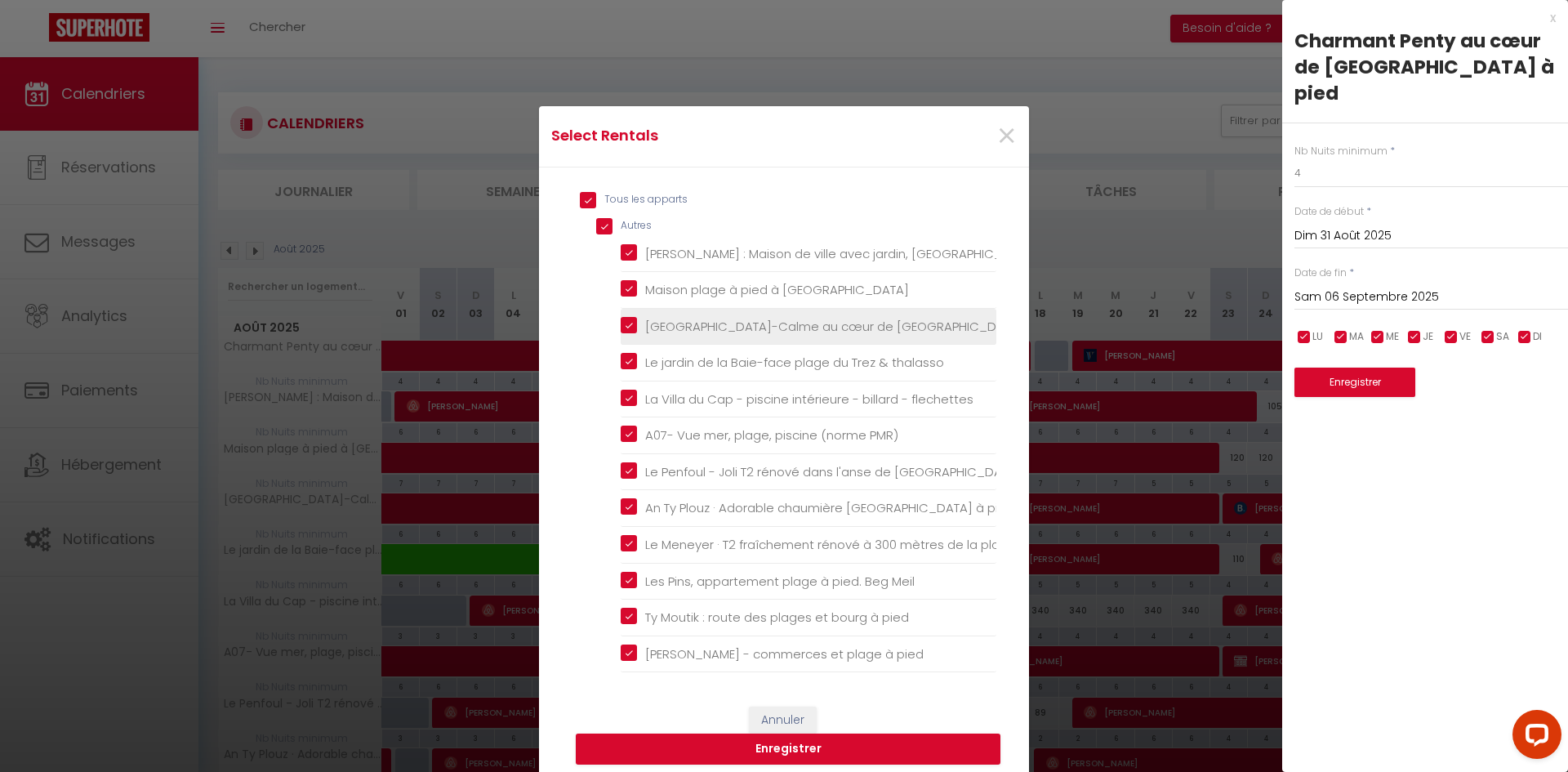
checkbox flechettes "true"
checkbox PMR\) "true"
checkbox pied "true"
checkbox Bénodet "true"
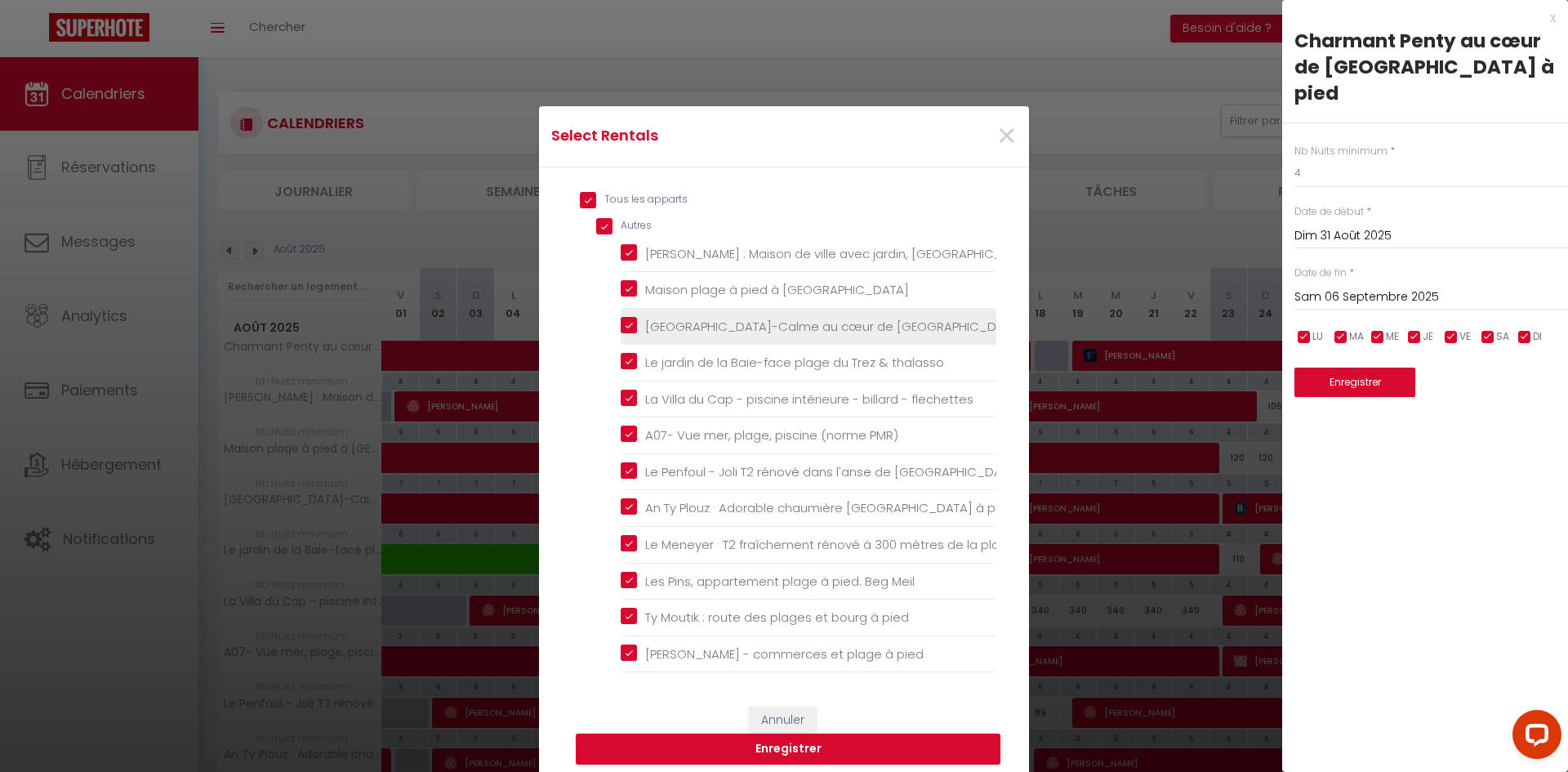
checkbox Meil "true"
checkbox pied "true"
checkbox mer "true"
checkbox pied "true"
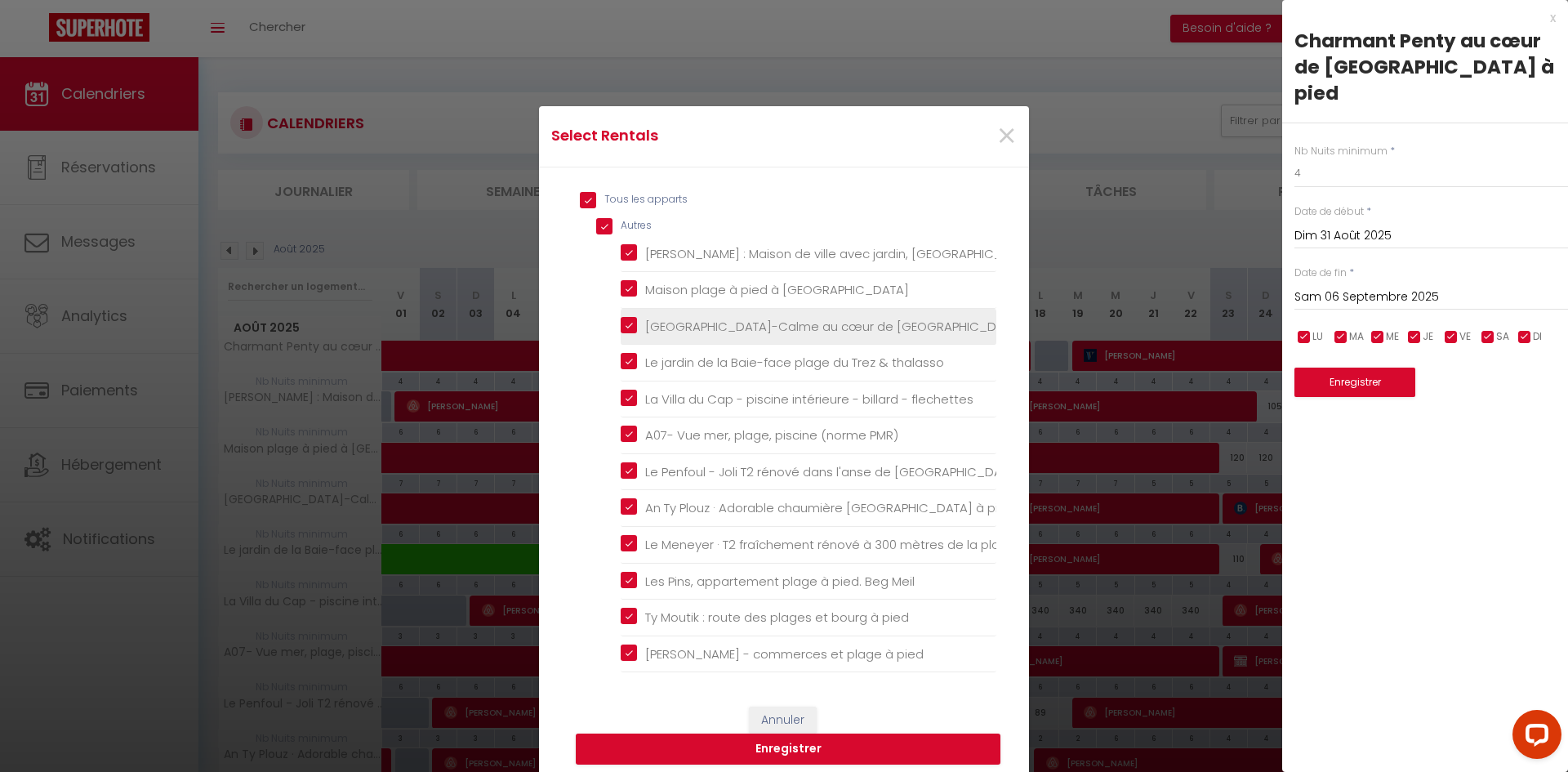
checkbox pong "true"
checkbox plages "true"
checkbox plage "true"
checkbox Cap "true"
checkbox pied "true"
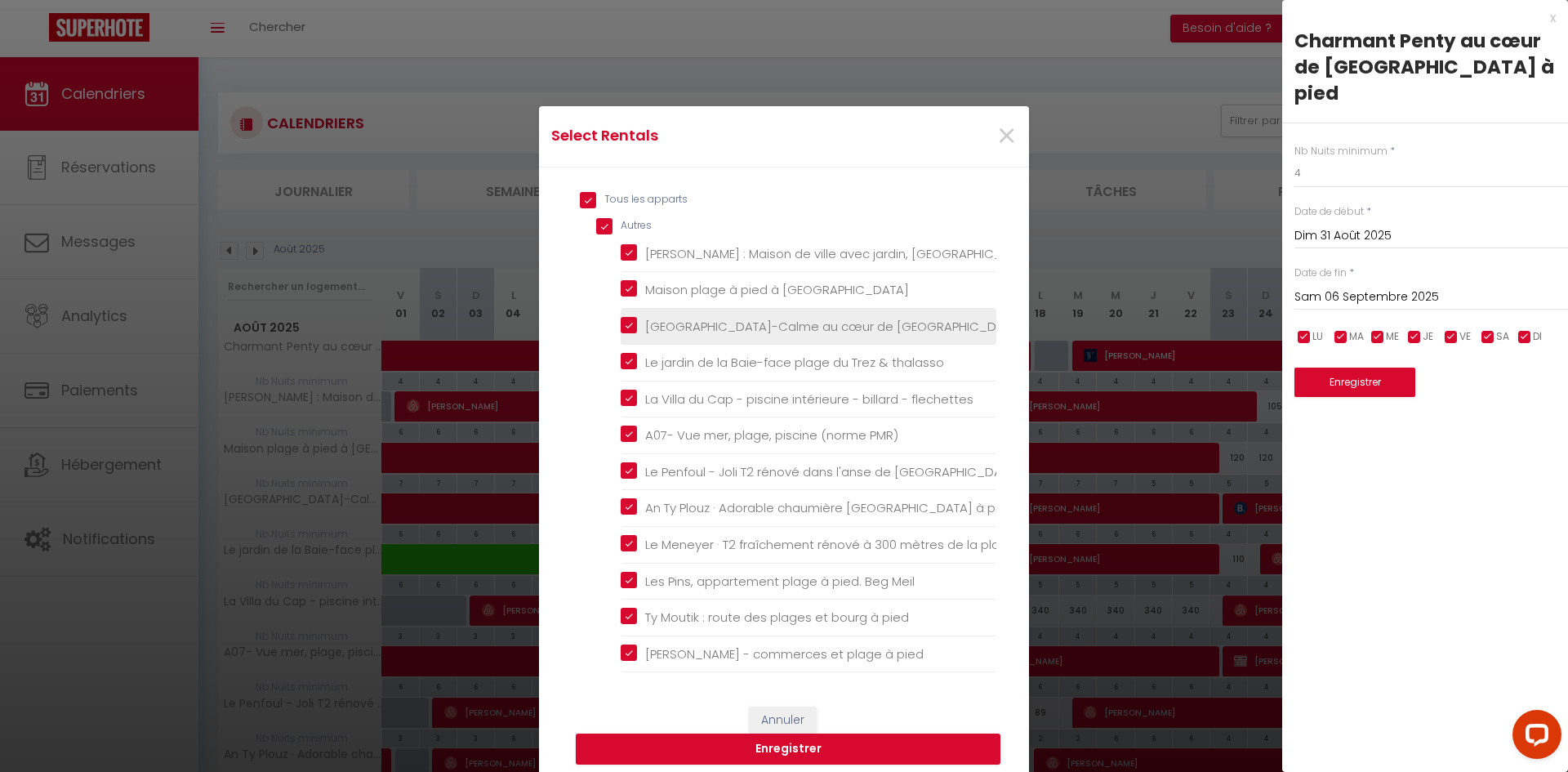
checkbox accueillante "true"
click at [933, 746] on button "Enregistrer" at bounding box center [787, 749] width 425 height 31
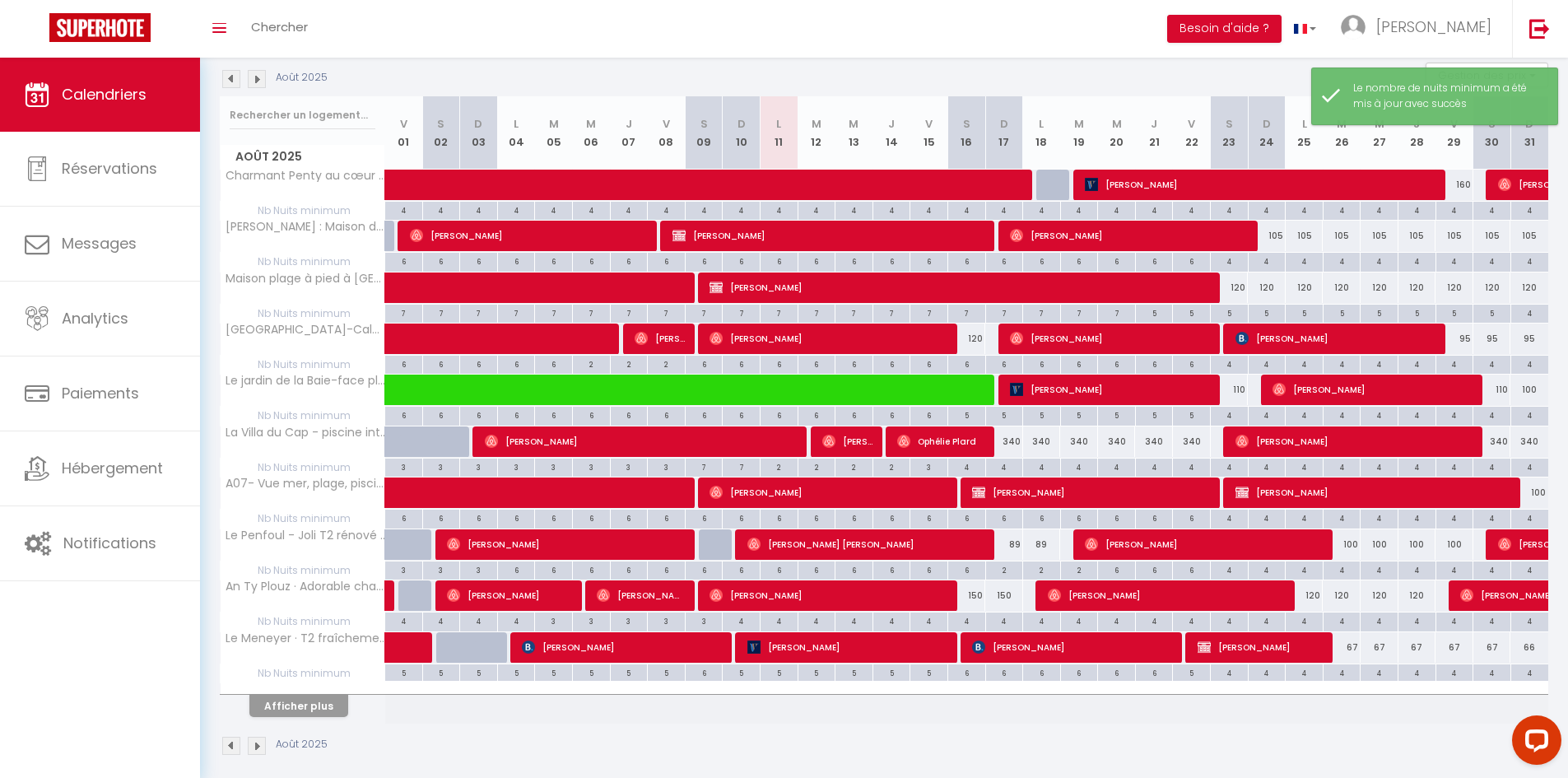
scroll to position [187, 0]
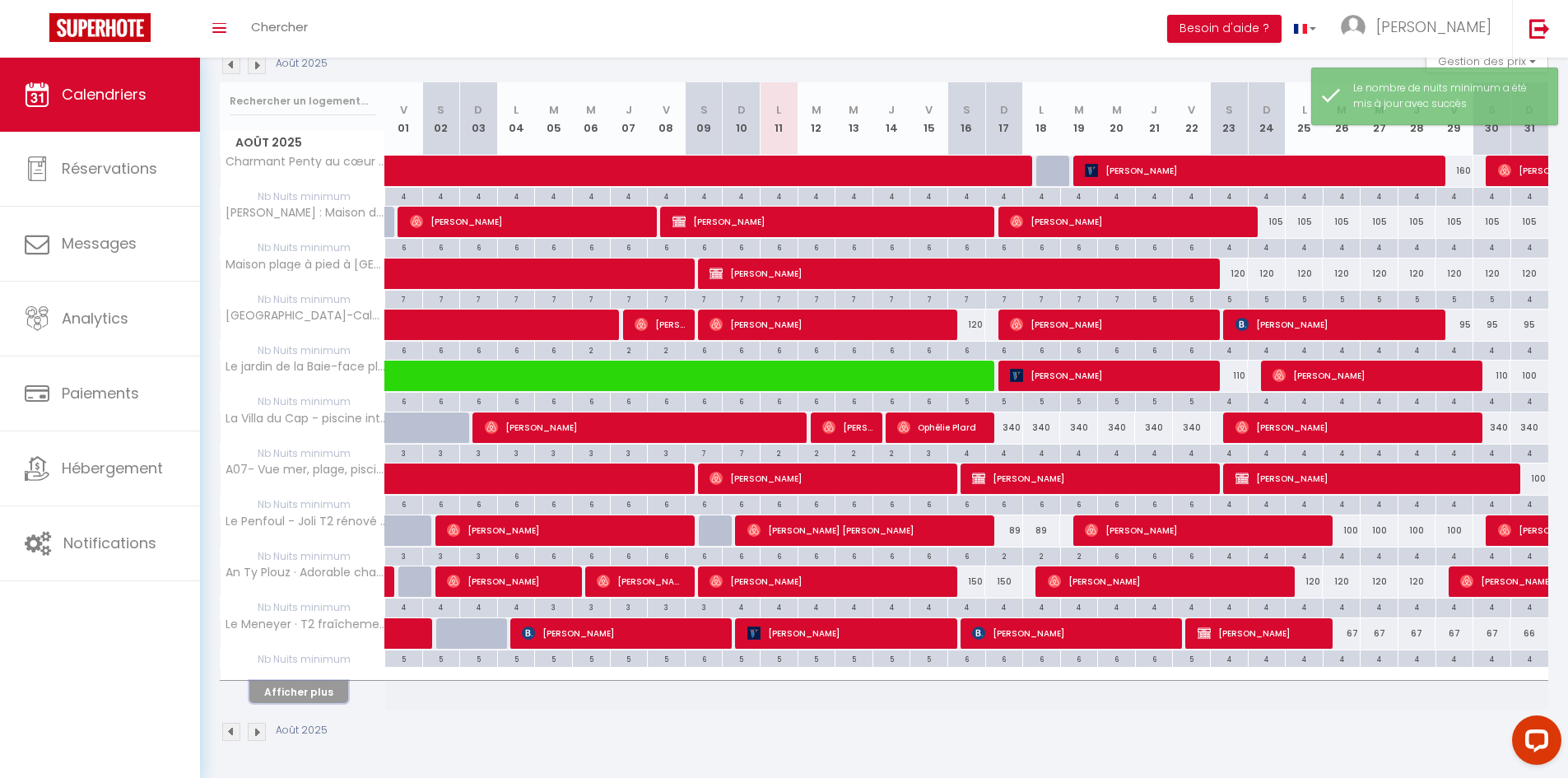
click at [314, 695] on button "Afficher plus" at bounding box center [299, 691] width 99 height 22
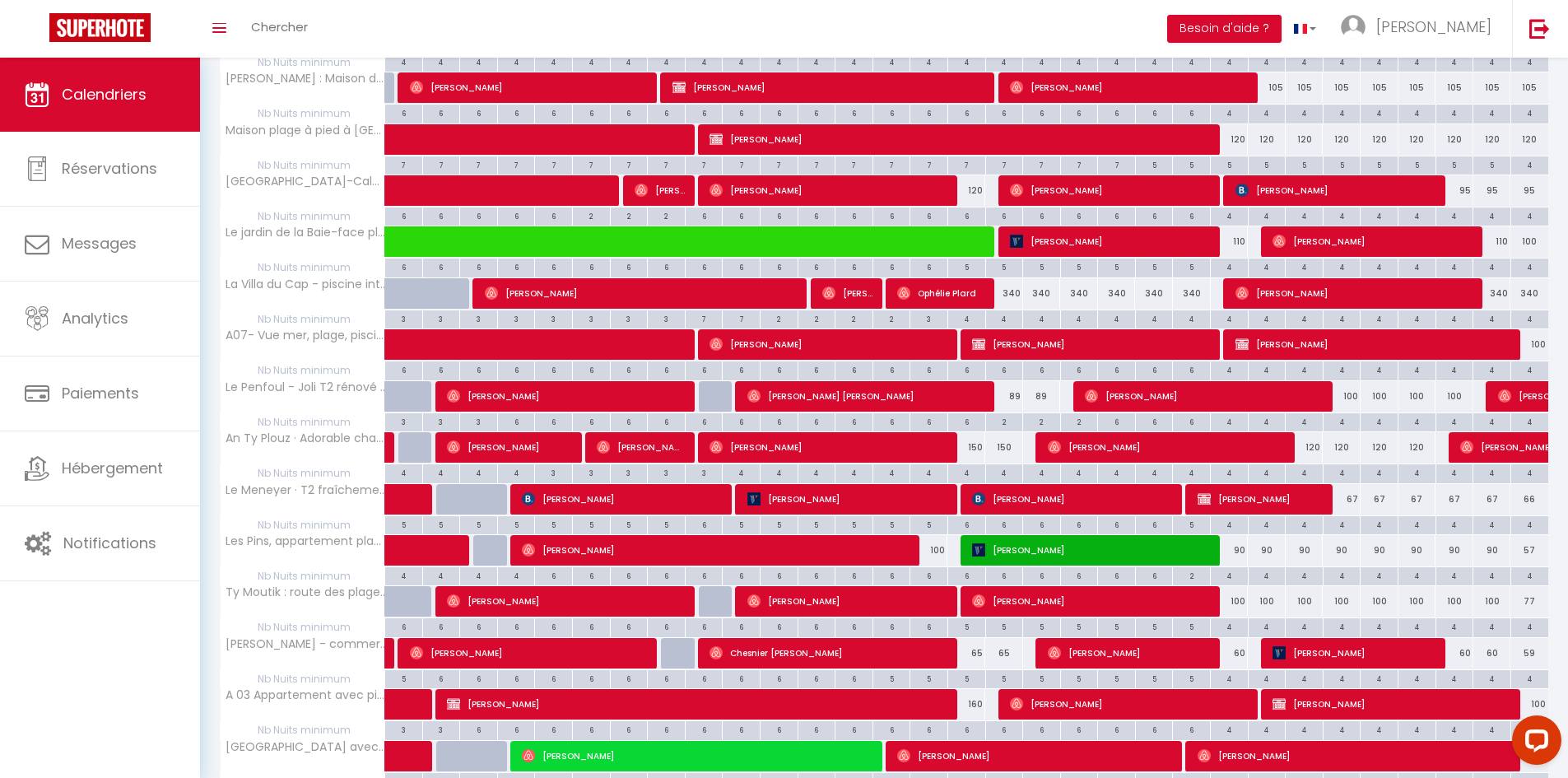
scroll to position [330, 0]
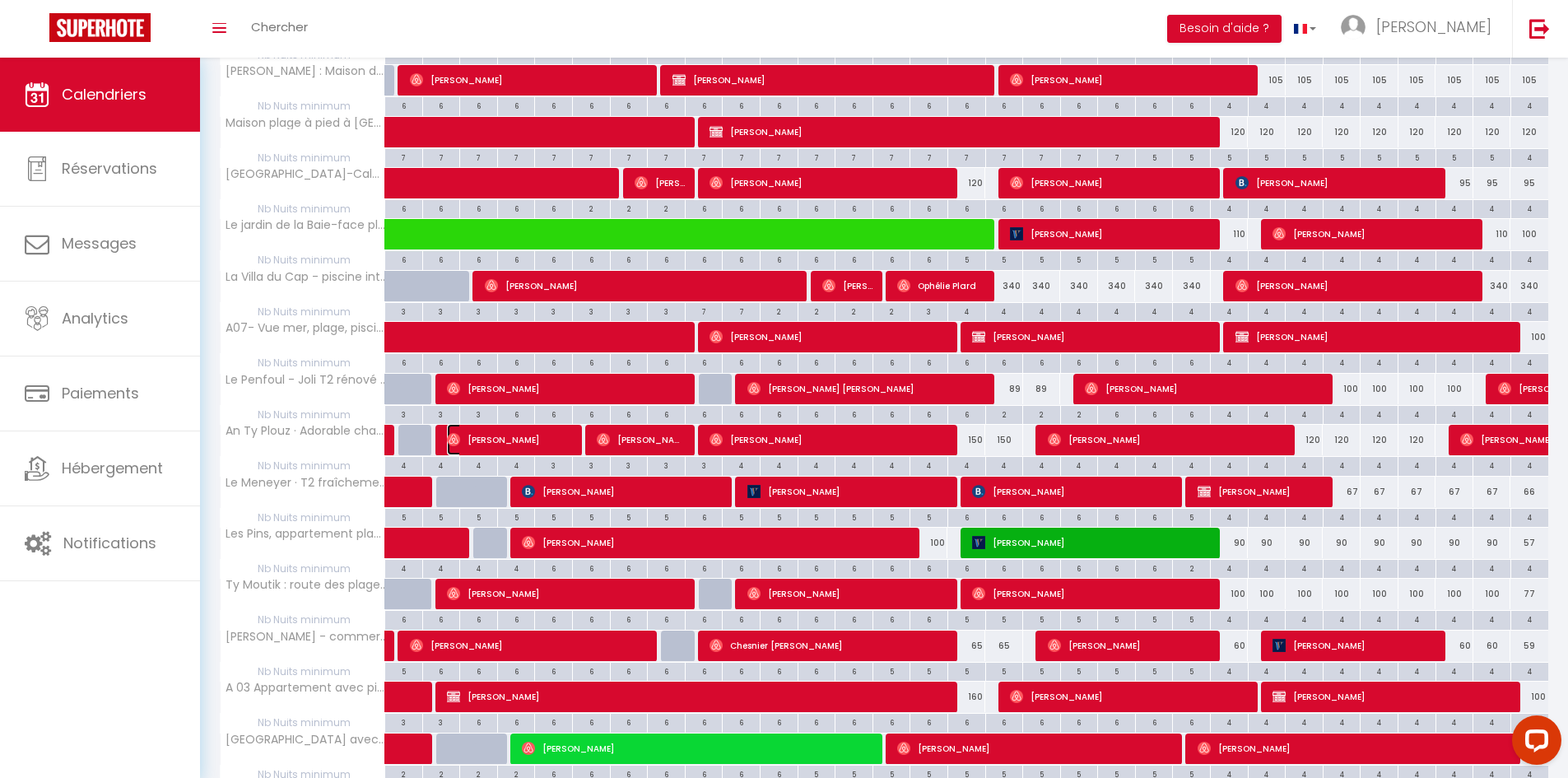
click at [541, 448] on span "[PERSON_NAME]" at bounding box center [509, 440] width 126 height 31
select select "OK"
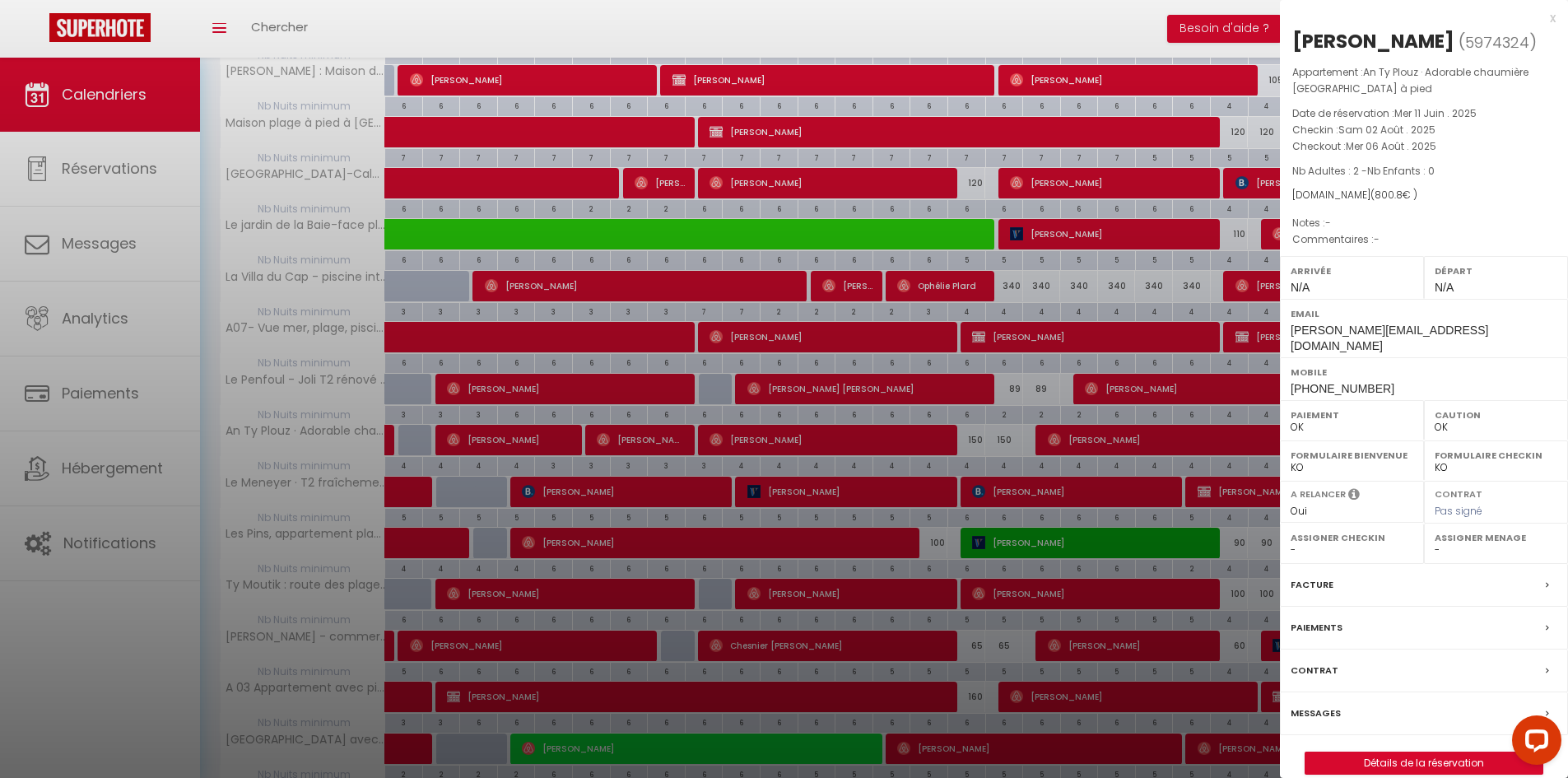
click at [1554, 22] on div "x" at bounding box center [1417, 18] width 276 height 19
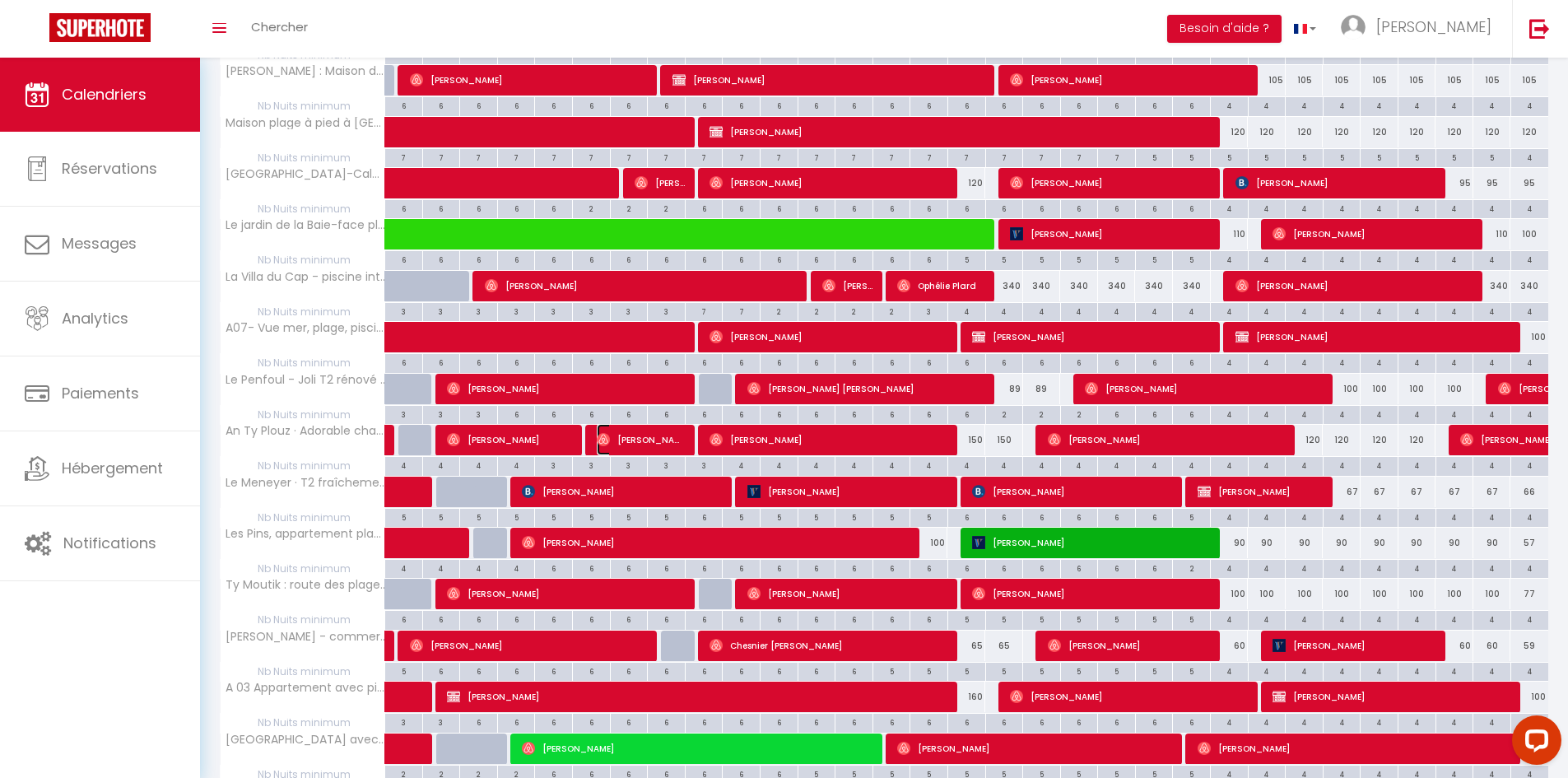
click at [612, 440] on span "[PERSON_NAME]" at bounding box center [640, 440] width 88 height 31
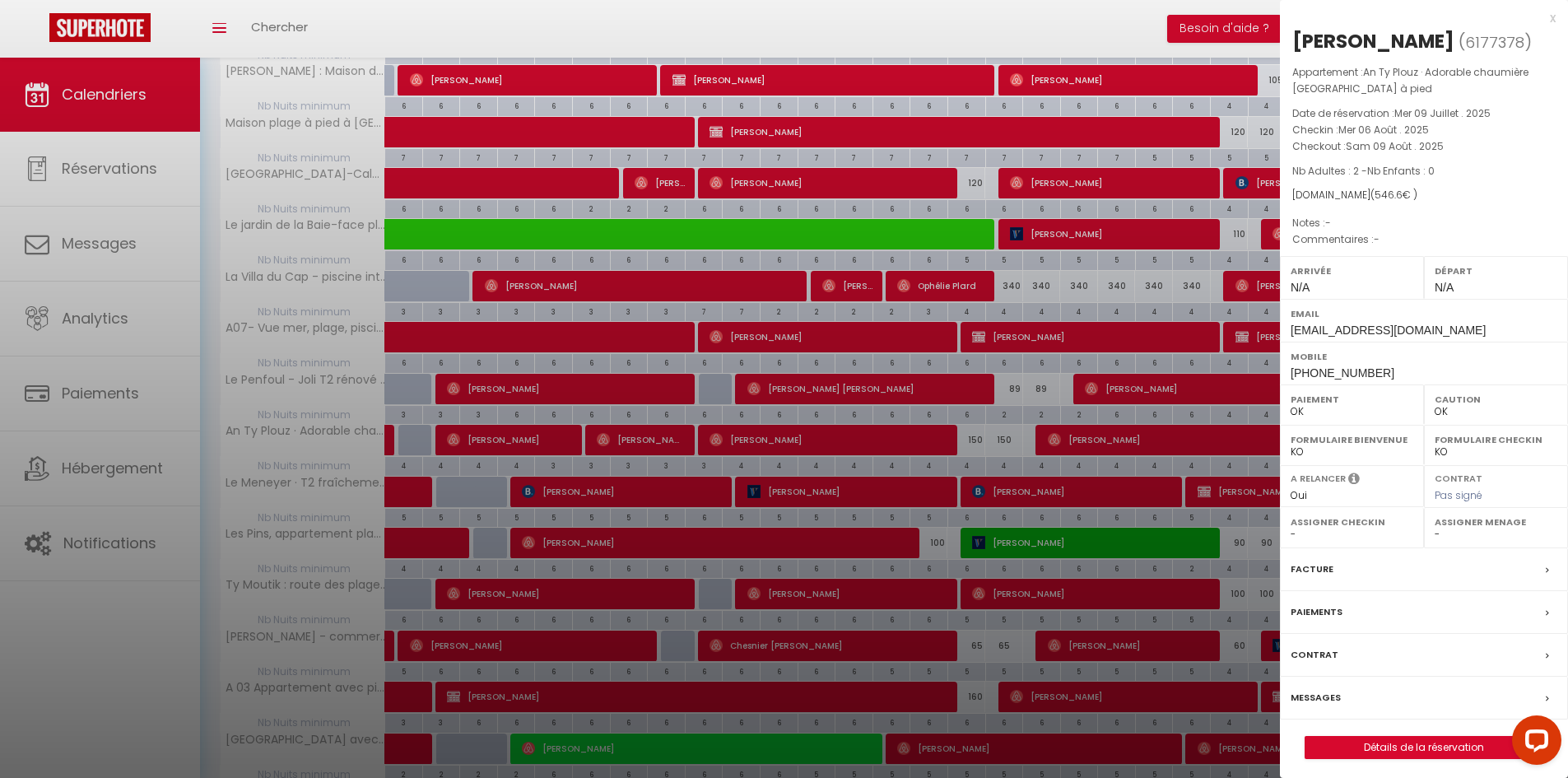
click at [1552, 15] on div "x" at bounding box center [1417, 18] width 276 height 19
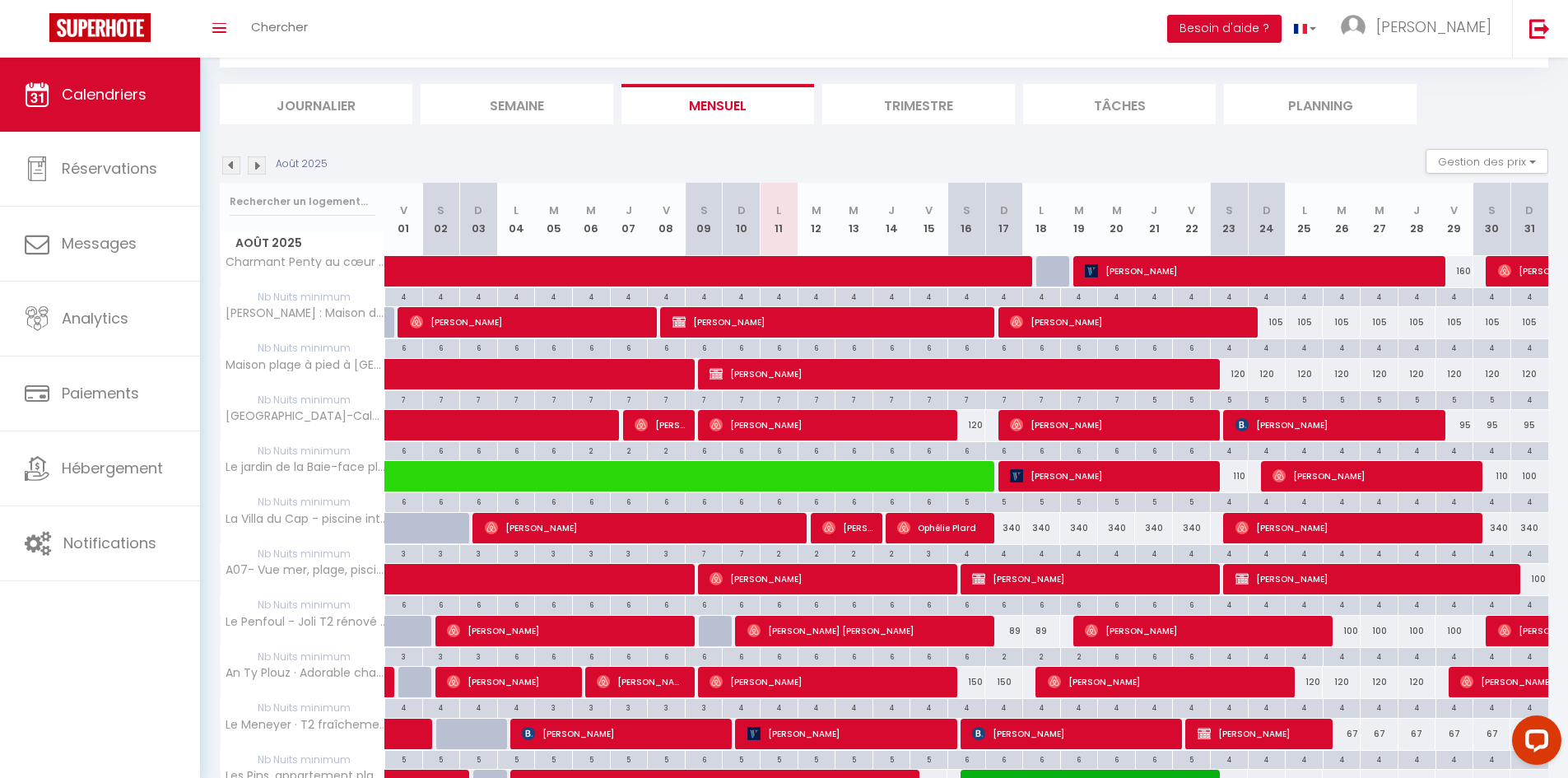
scroll to position [82, 0]
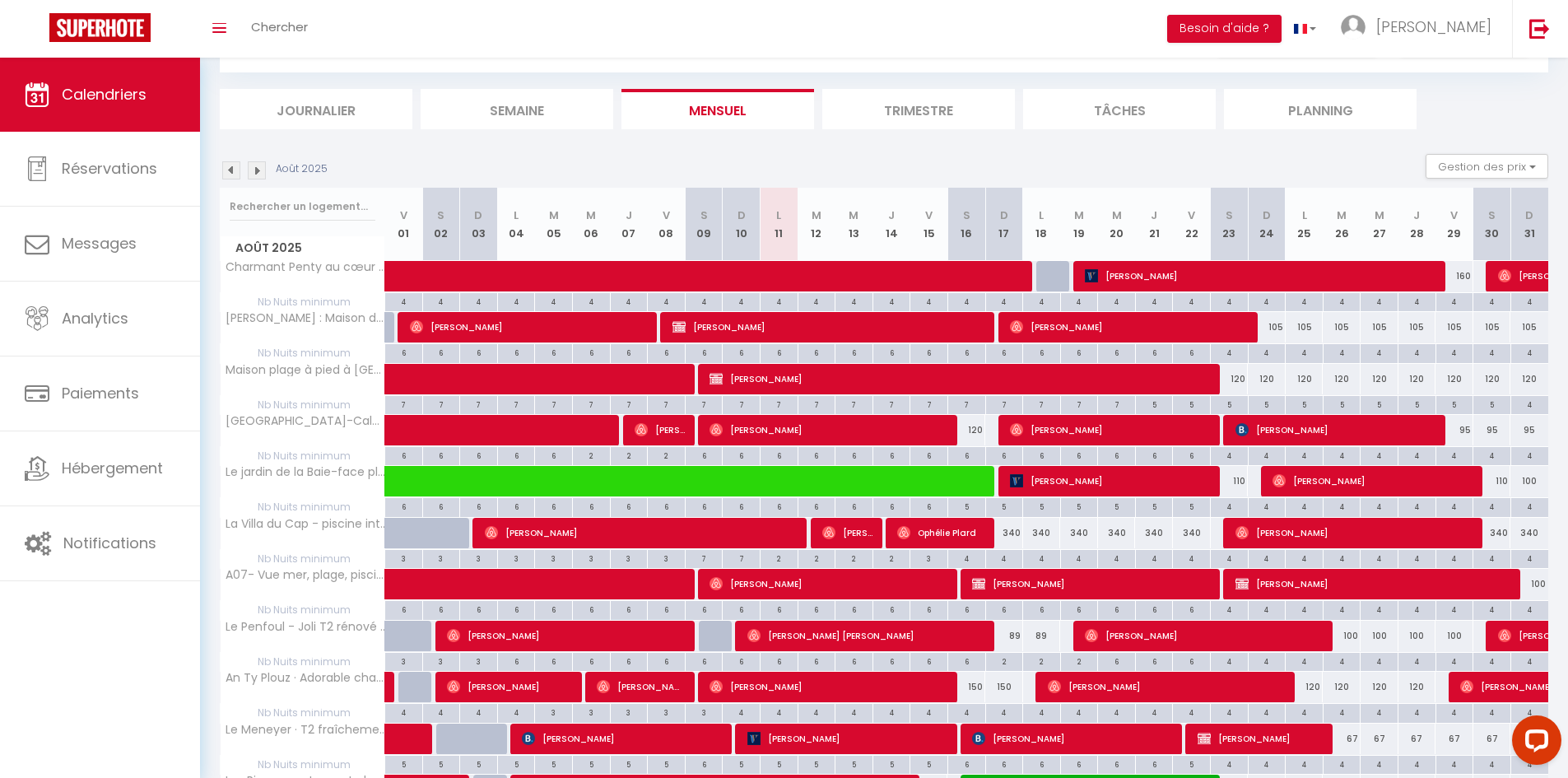
drag, startPoint x: 225, startPoint y: 166, endPoint x: 245, endPoint y: 168, distance: 20.1
click at [225, 166] on img at bounding box center [231, 170] width 18 height 18
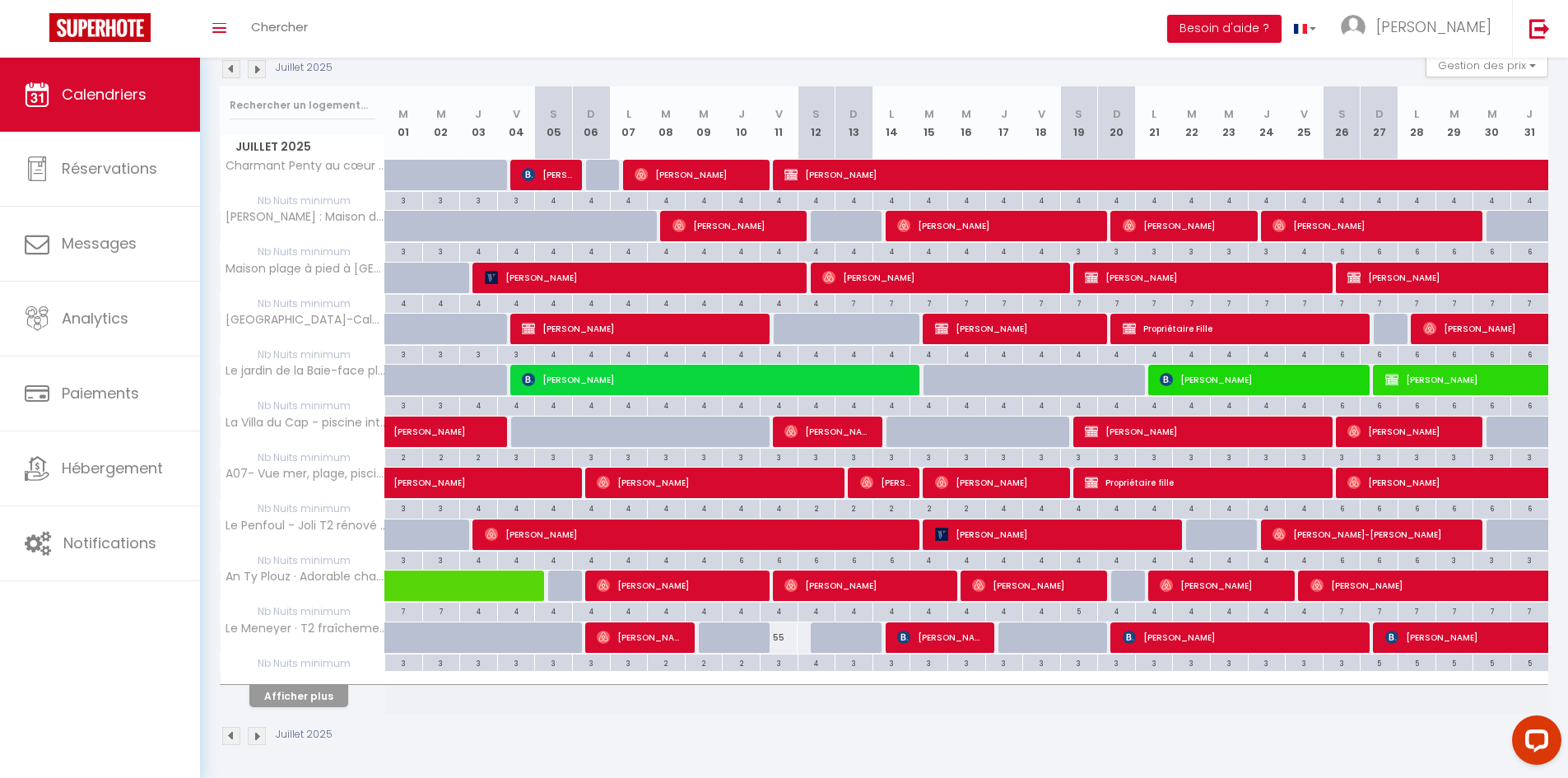
scroll to position [187, 0]
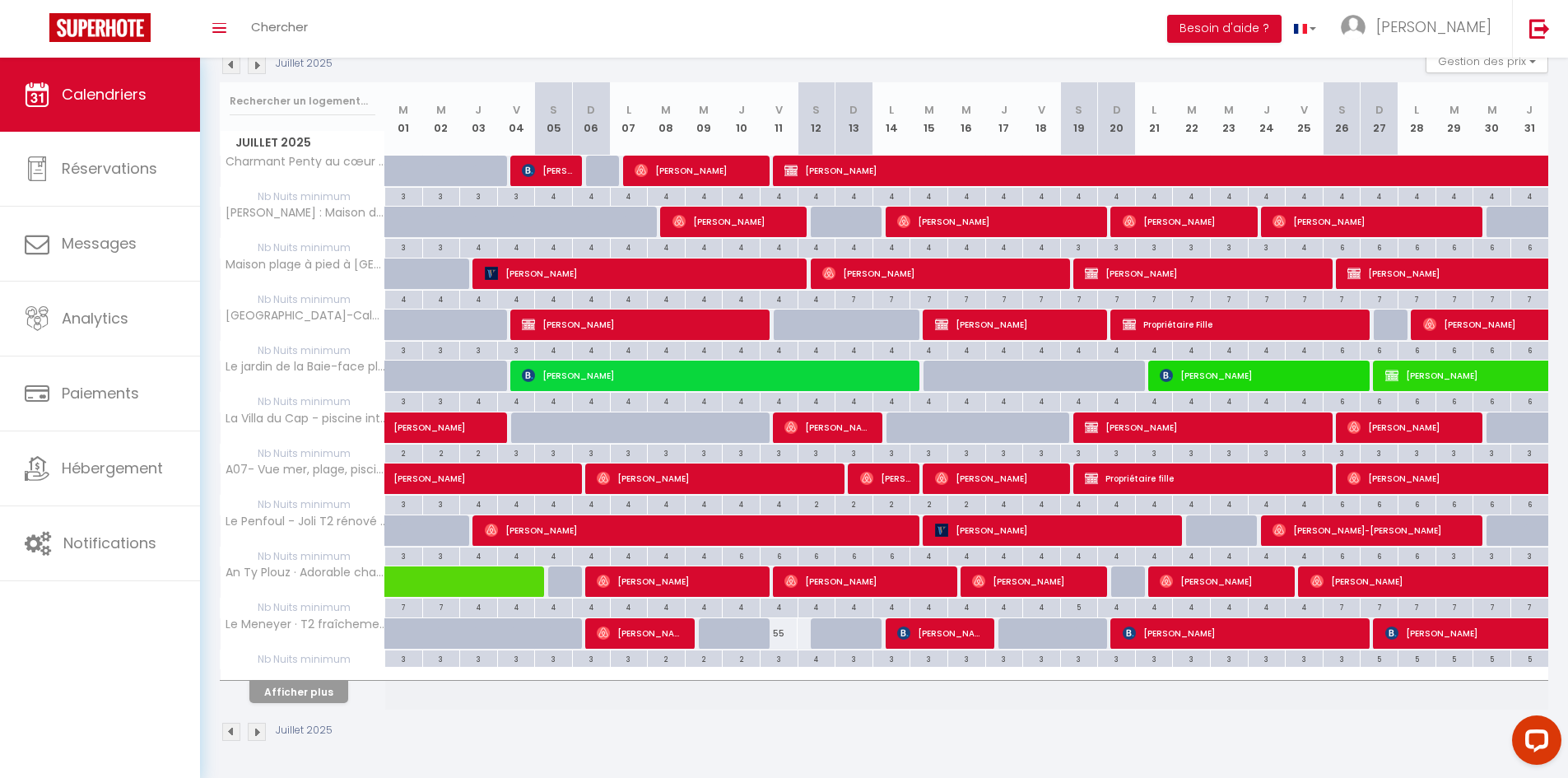
click at [252, 68] on img at bounding box center [256, 65] width 18 height 18
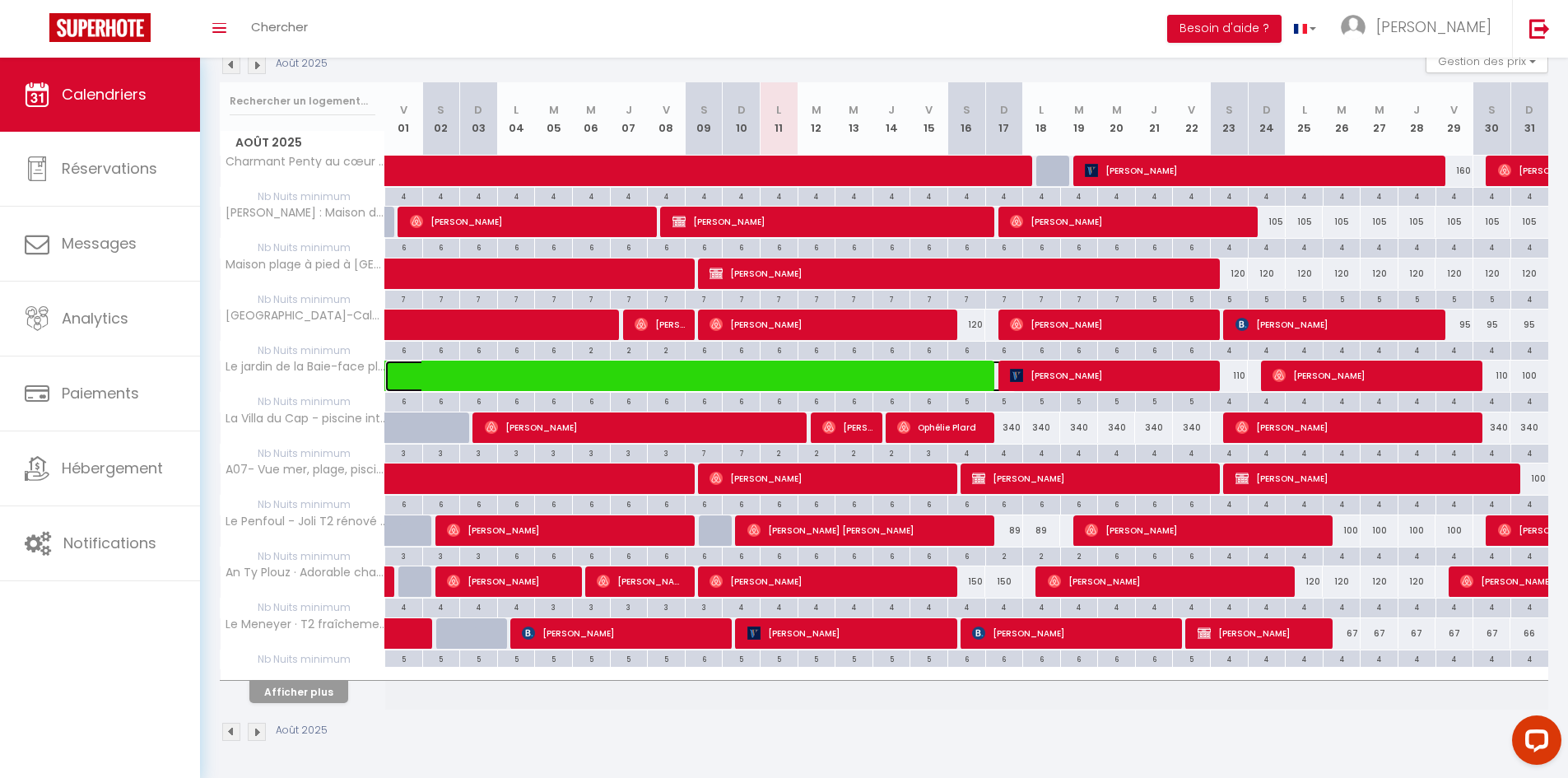
click at [505, 369] on span at bounding box center [712, 376] width 606 height 31
select select "KO"
select select "37410"
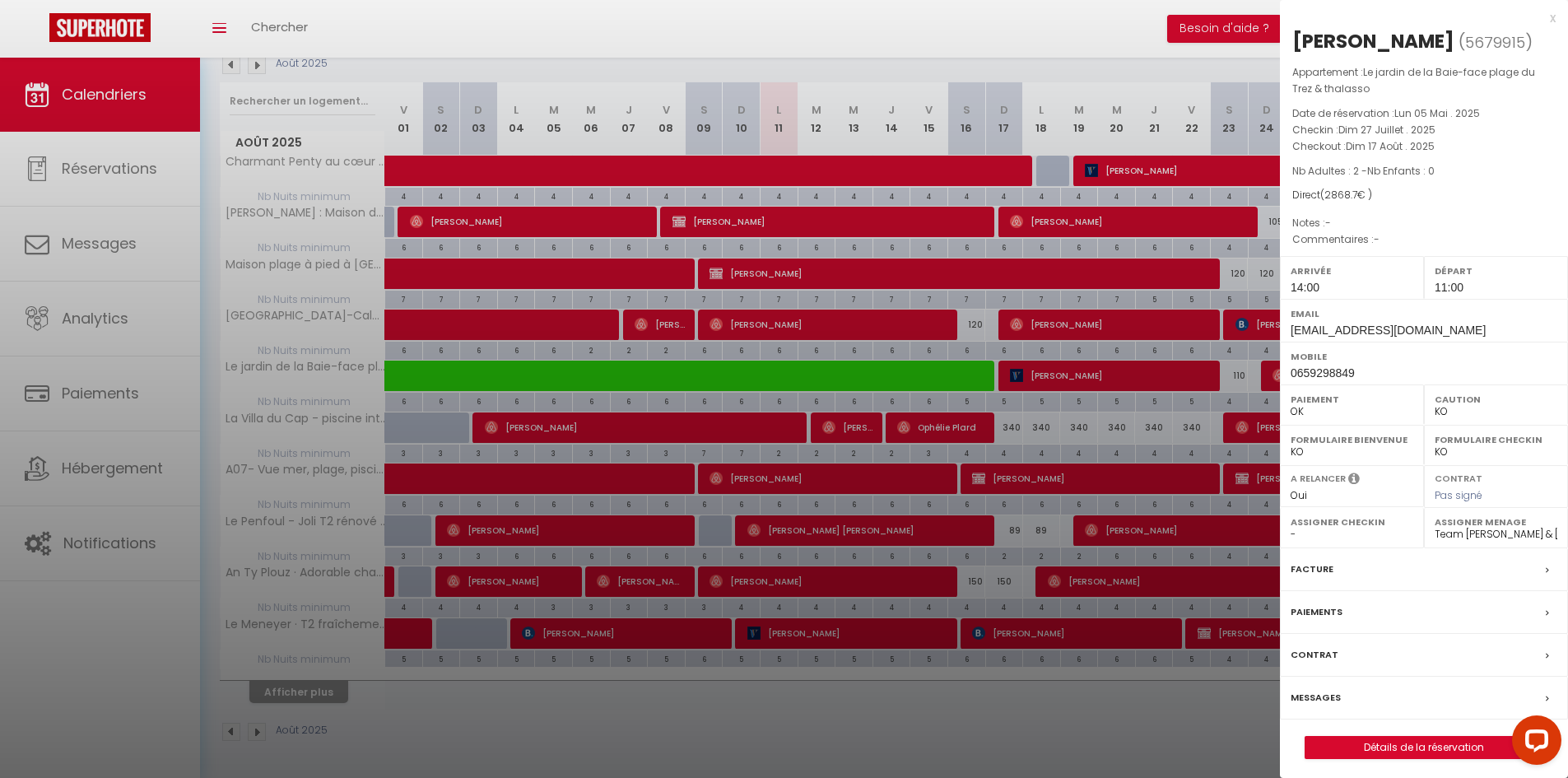
click at [1554, 18] on div "x" at bounding box center [1417, 18] width 276 height 19
